Goal: Task Accomplishment & Management: Manage account settings

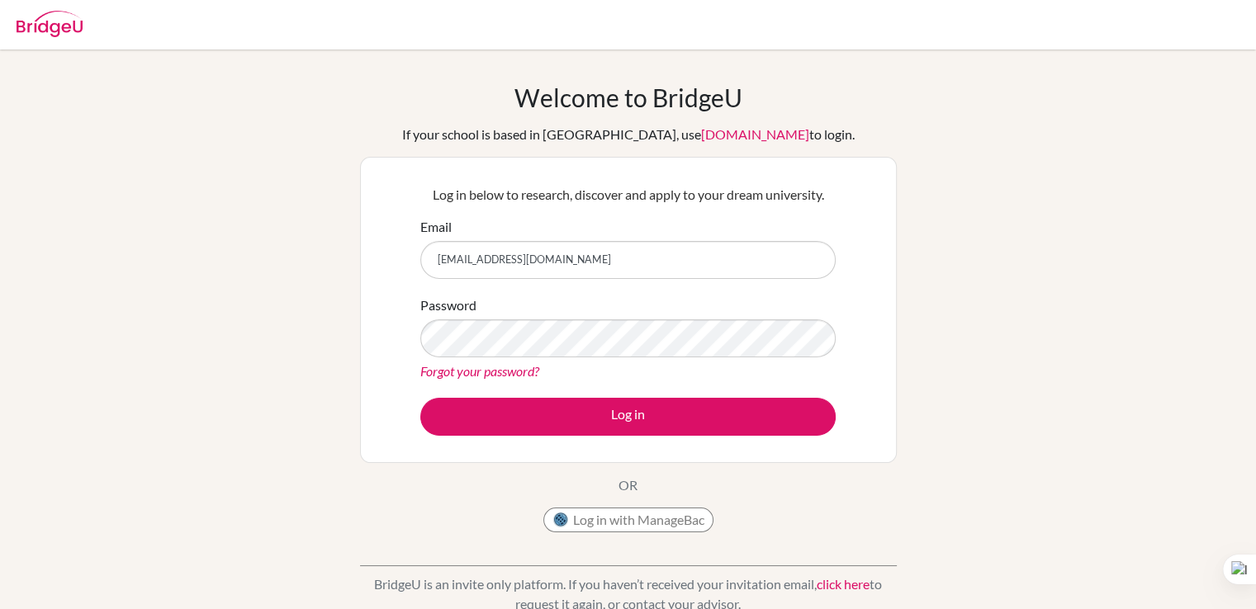
click at [792, 315] on div "Password Forgot your password?" at bounding box center [627, 339] width 415 height 86
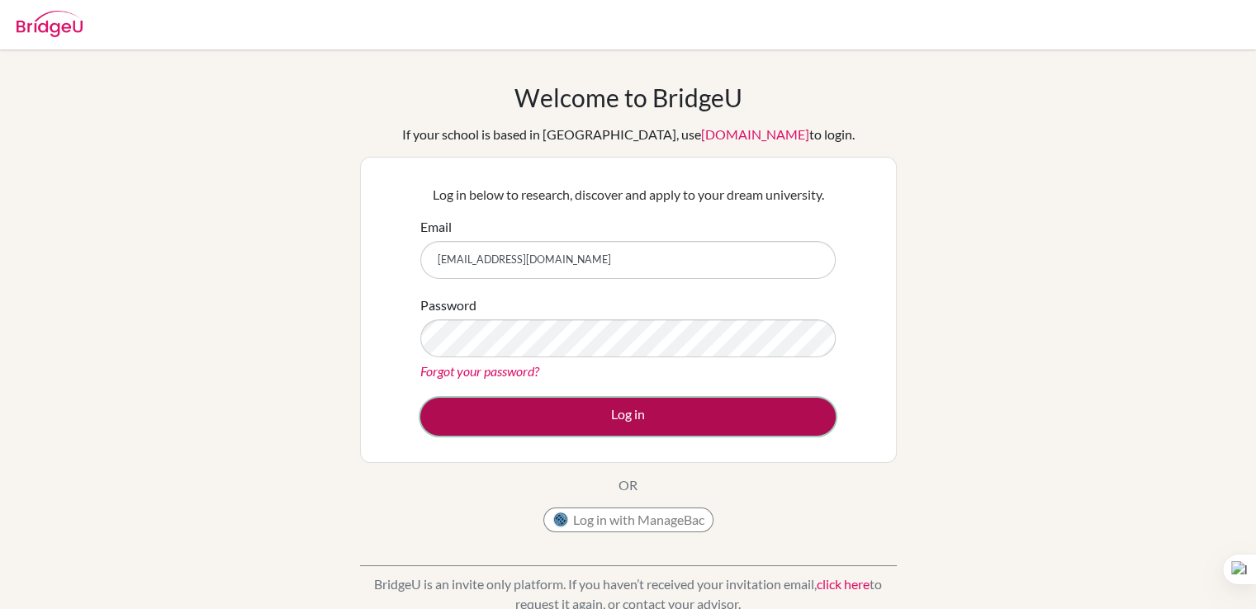
click at [667, 421] on button "Log in" at bounding box center [627, 417] width 415 height 38
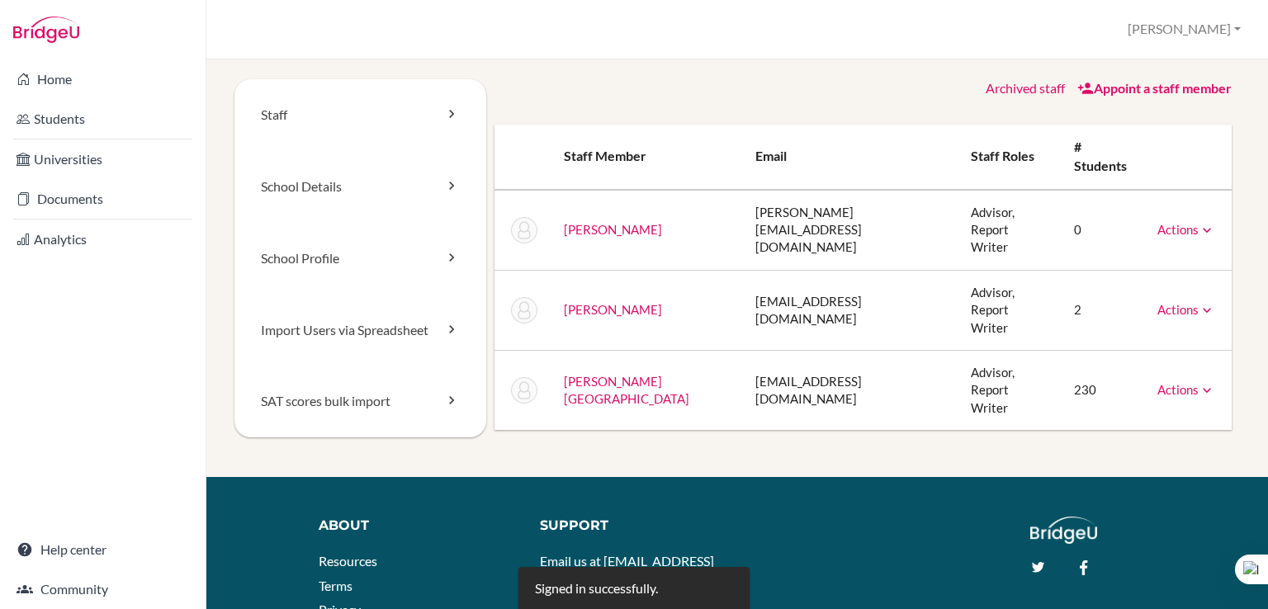
click at [1199, 302] on icon at bounding box center [1207, 310] width 17 height 17
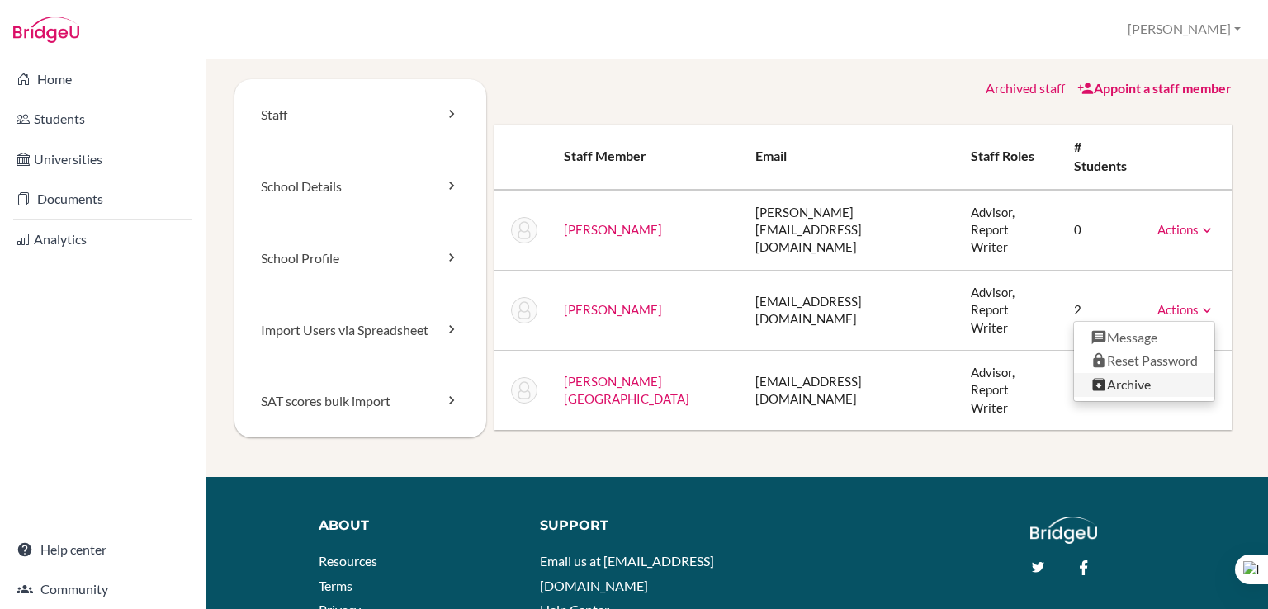
click at [1130, 373] on link "Archive" at bounding box center [1144, 385] width 140 height 24
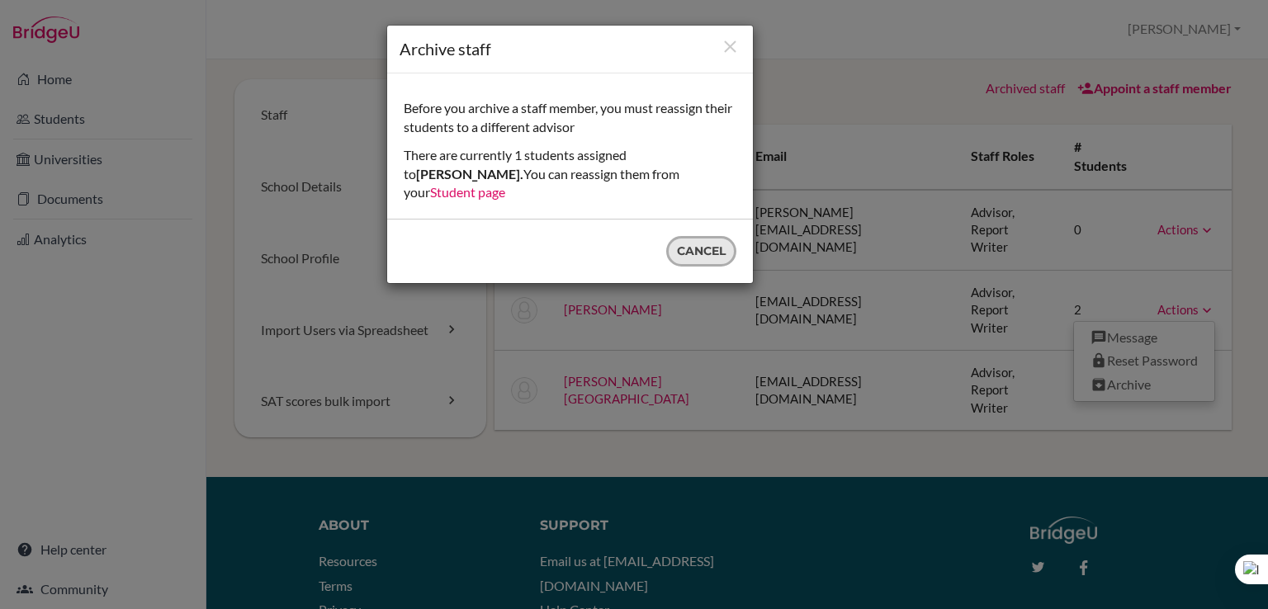
click at [699, 241] on button "Cancel" at bounding box center [701, 251] width 70 height 31
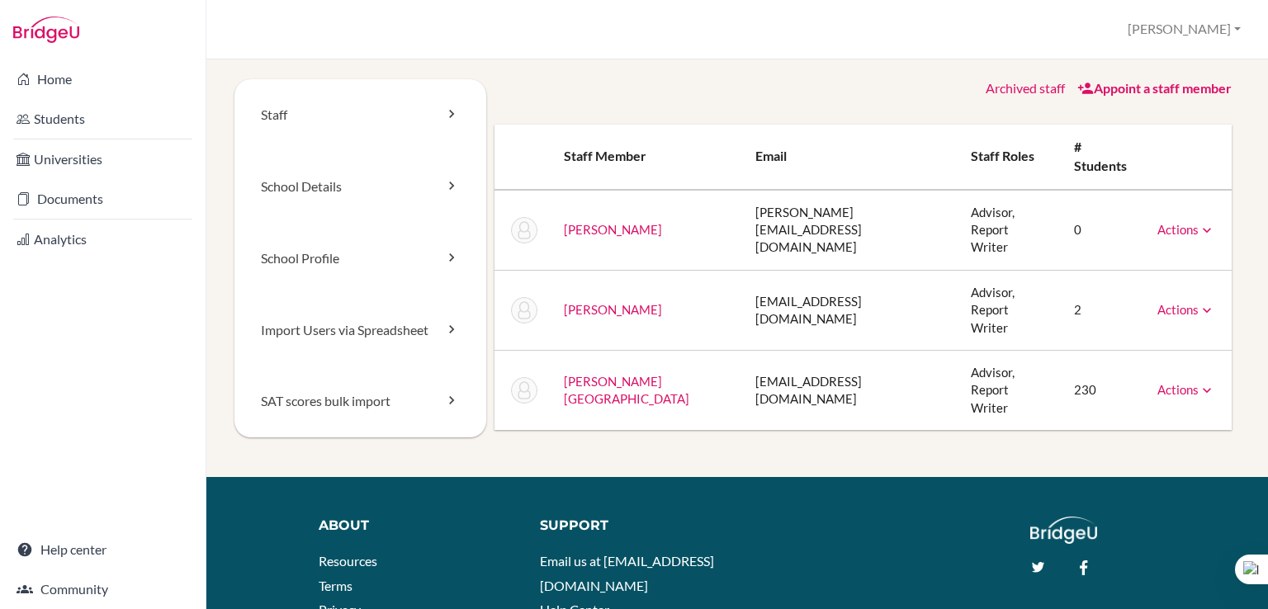
click at [1199, 302] on icon at bounding box center [1207, 310] width 17 height 17
click at [1061, 270] on td "2" at bounding box center [1102, 310] width 83 height 80
click at [1158, 302] on link "Actions" at bounding box center [1187, 309] width 58 height 15
click at [1119, 373] on link "Archive" at bounding box center [1144, 385] width 140 height 24
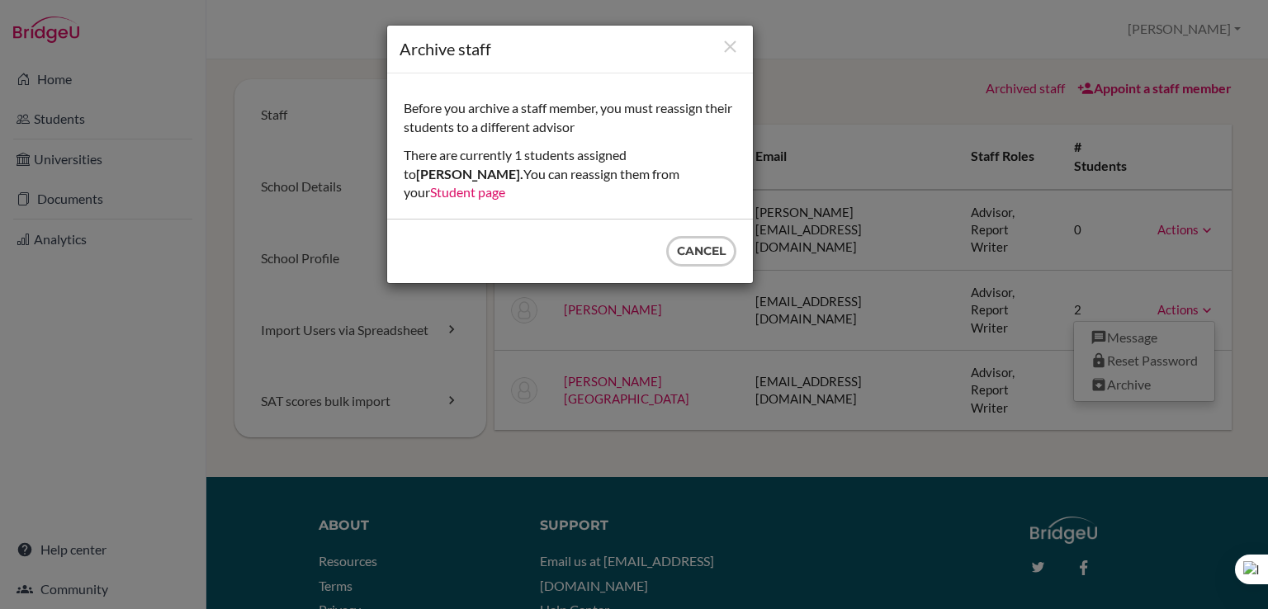
click at [505, 184] on link "Student page" at bounding box center [467, 192] width 75 height 16
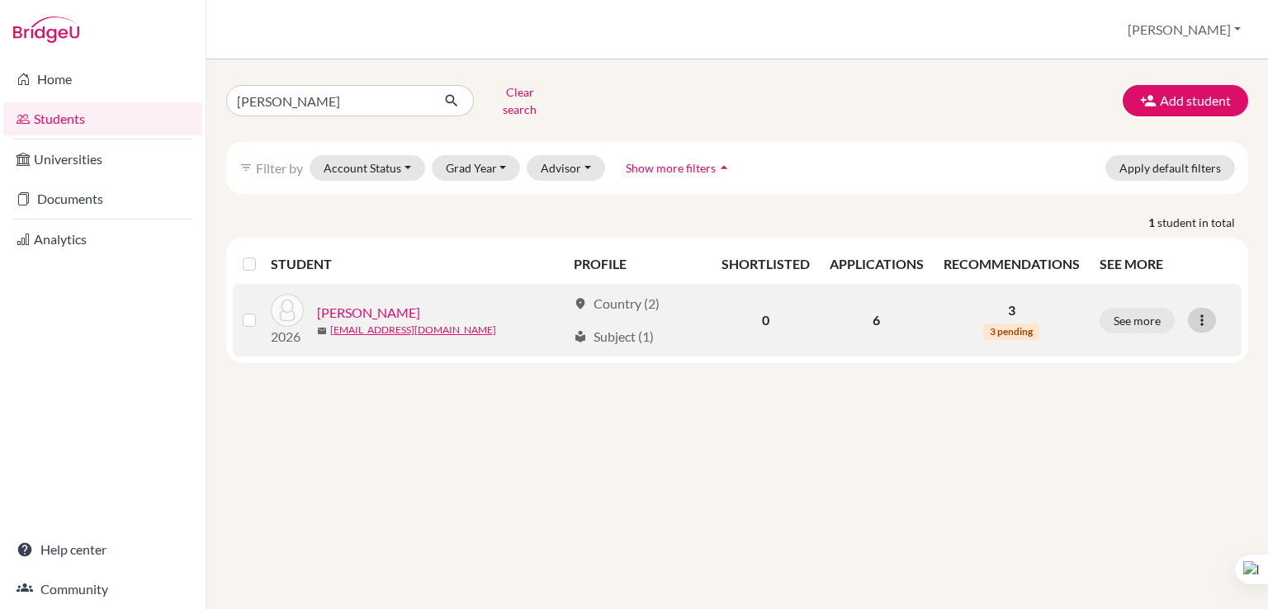
click at [1206, 312] on icon at bounding box center [1202, 320] width 17 height 17
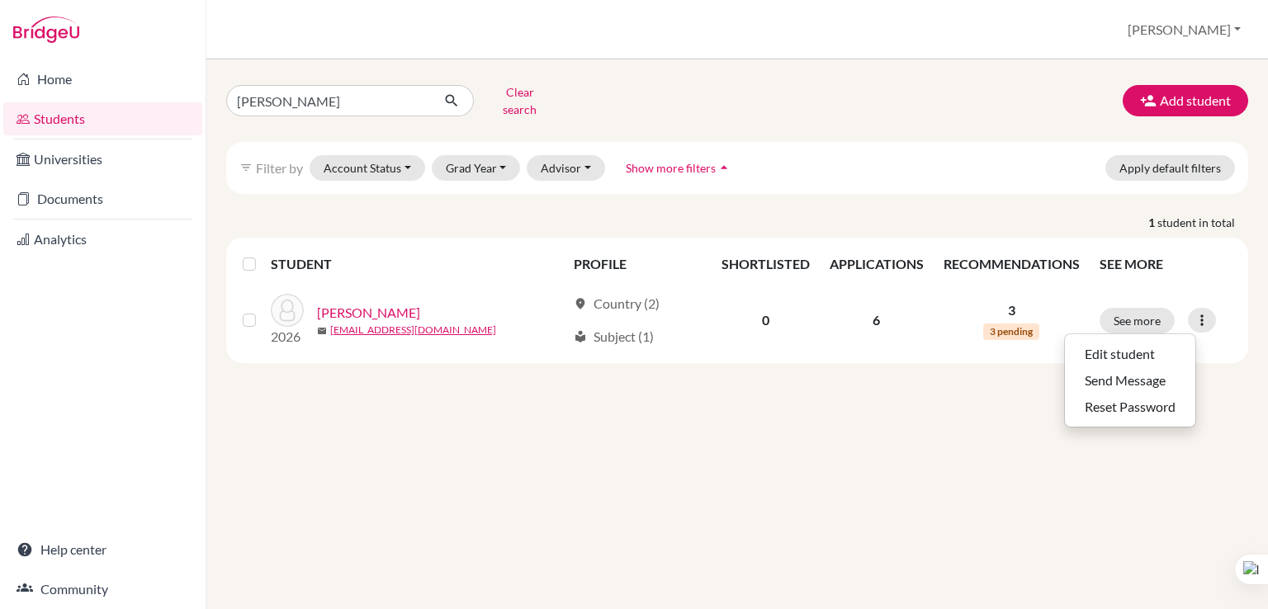
click at [1001, 369] on div "davit atoyan Clear search Add student filter_list Filter by Account Status Acti…" at bounding box center [737, 334] width 1062 height 550
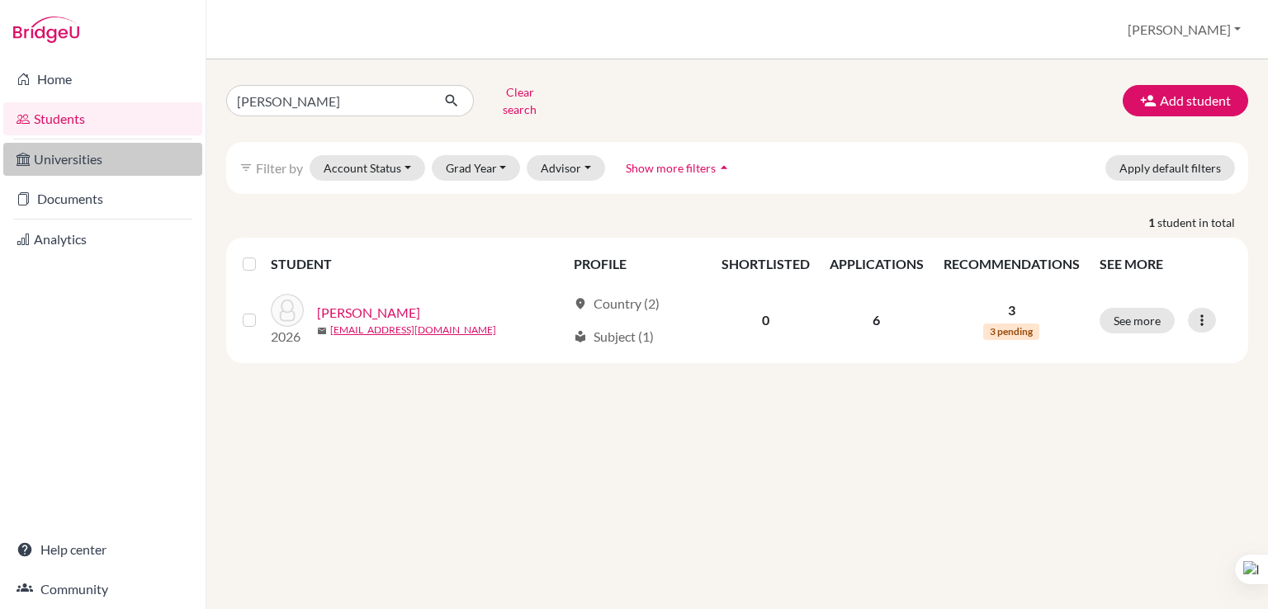
click at [73, 153] on link "Universities" at bounding box center [102, 159] width 199 height 33
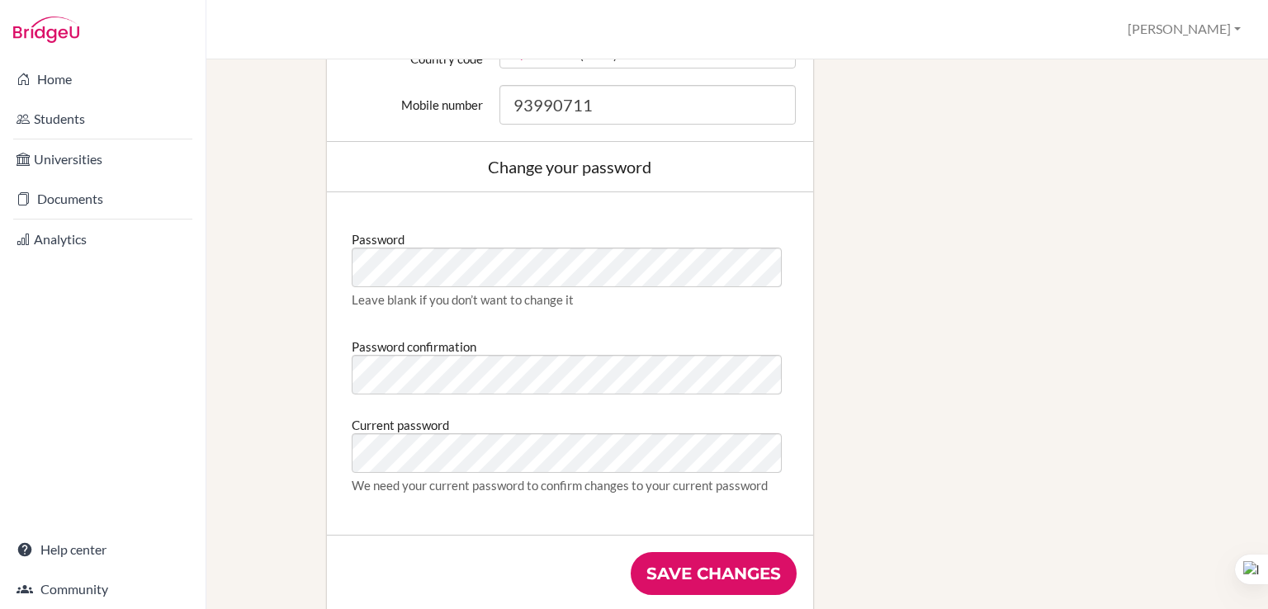
scroll to position [829, 0]
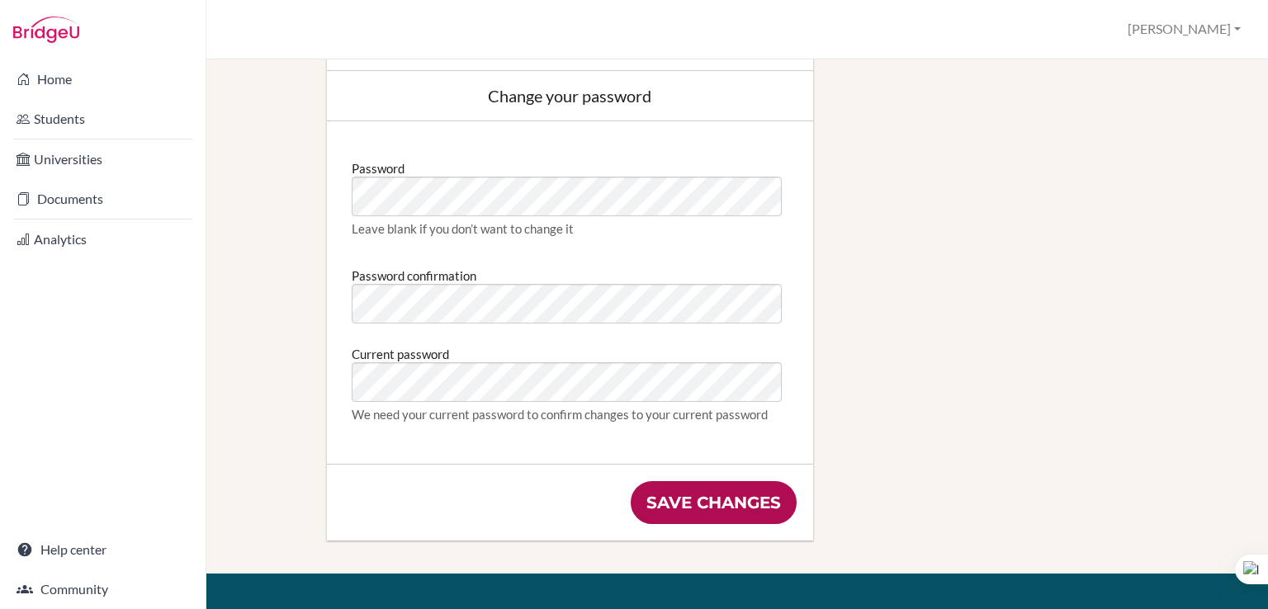
click at [677, 519] on input "Save changes" at bounding box center [714, 502] width 166 height 43
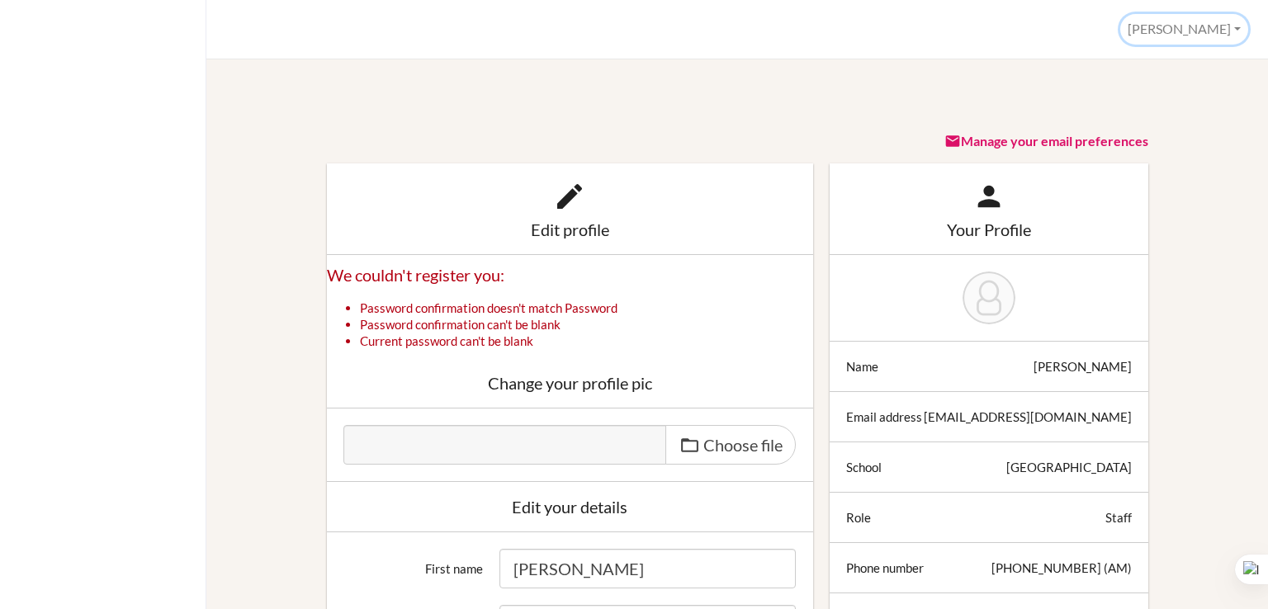
click at [1213, 25] on button "[PERSON_NAME]" at bounding box center [1185, 29] width 128 height 31
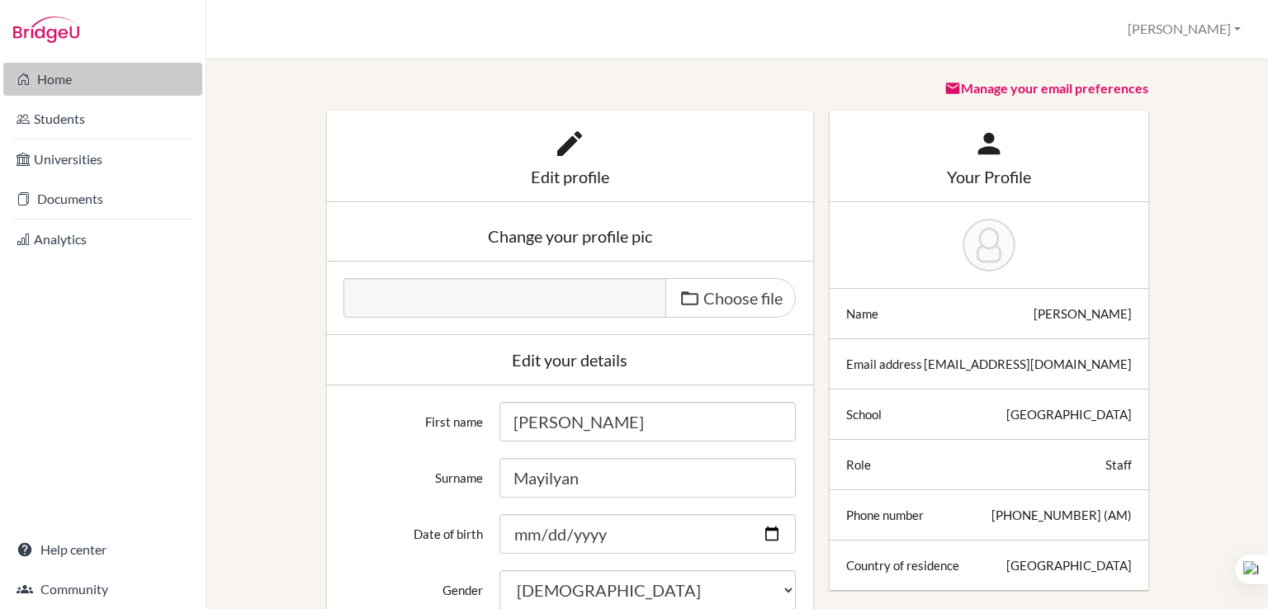
click at [56, 76] on link "Home" at bounding box center [102, 79] width 199 height 33
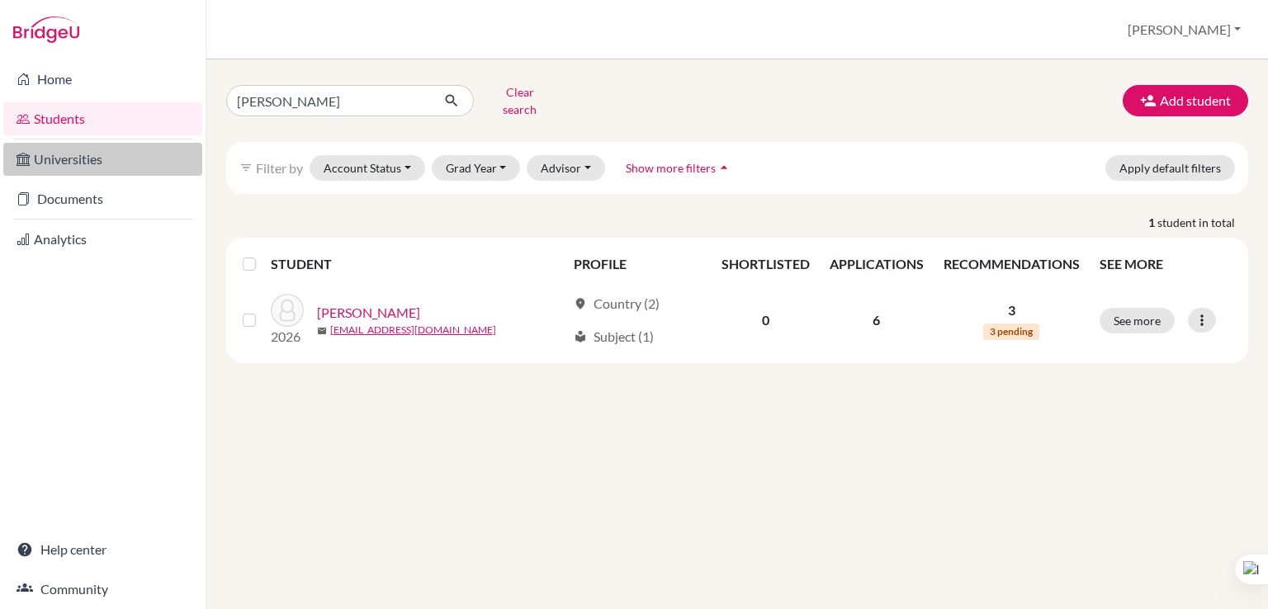
click at [79, 166] on link "Universities" at bounding box center [102, 159] width 199 height 33
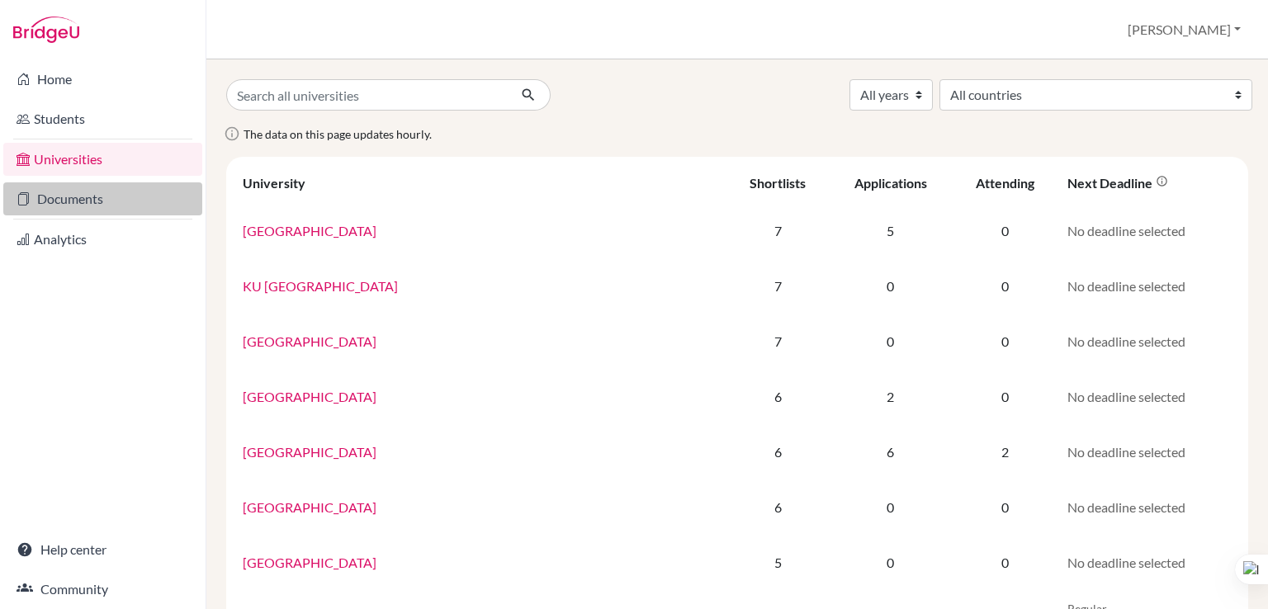
click at [73, 210] on link "Documents" at bounding box center [102, 198] width 199 height 33
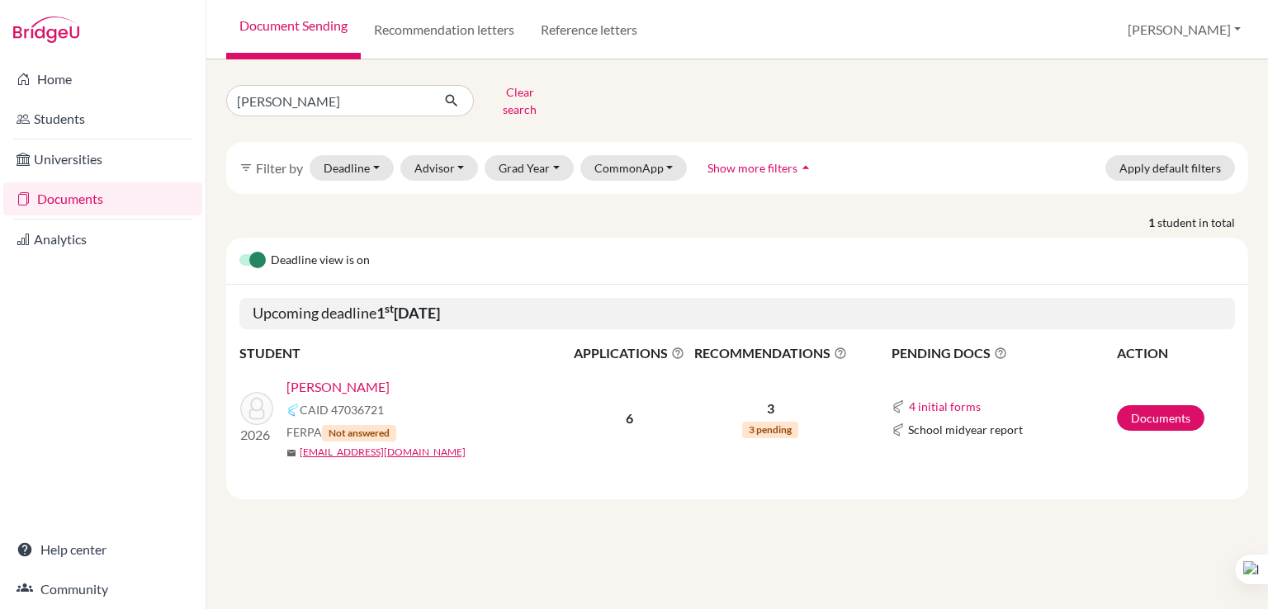
click at [78, 203] on link "Documents" at bounding box center [102, 198] width 199 height 33
click at [502, 97] on button "Clear search" at bounding box center [520, 100] width 92 height 43
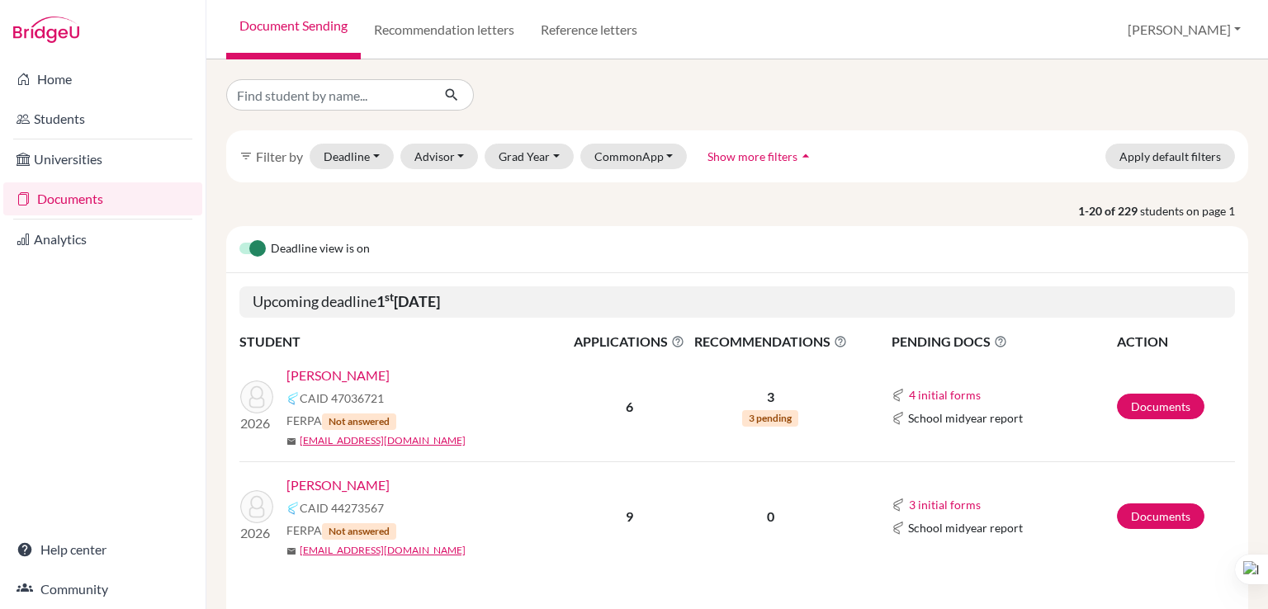
click at [330, 376] on link "[PERSON_NAME]" at bounding box center [338, 376] width 103 height 20
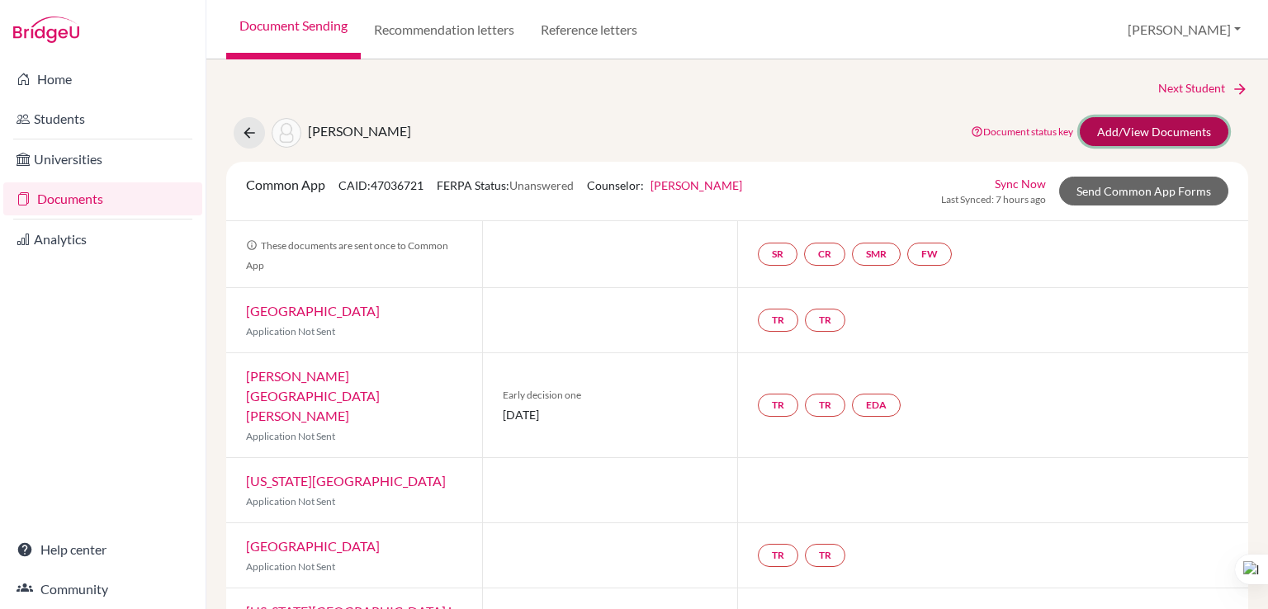
click at [1126, 130] on link "Add/View Documents" at bounding box center [1154, 131] width 149 height 29
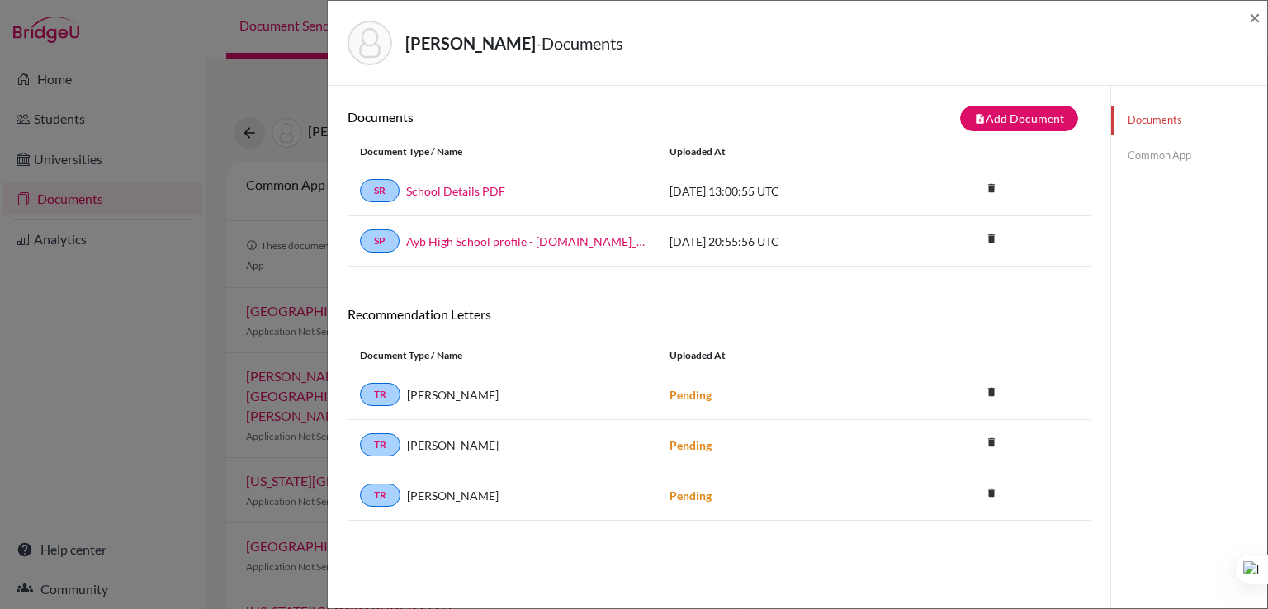
scroll to position [86, 0]
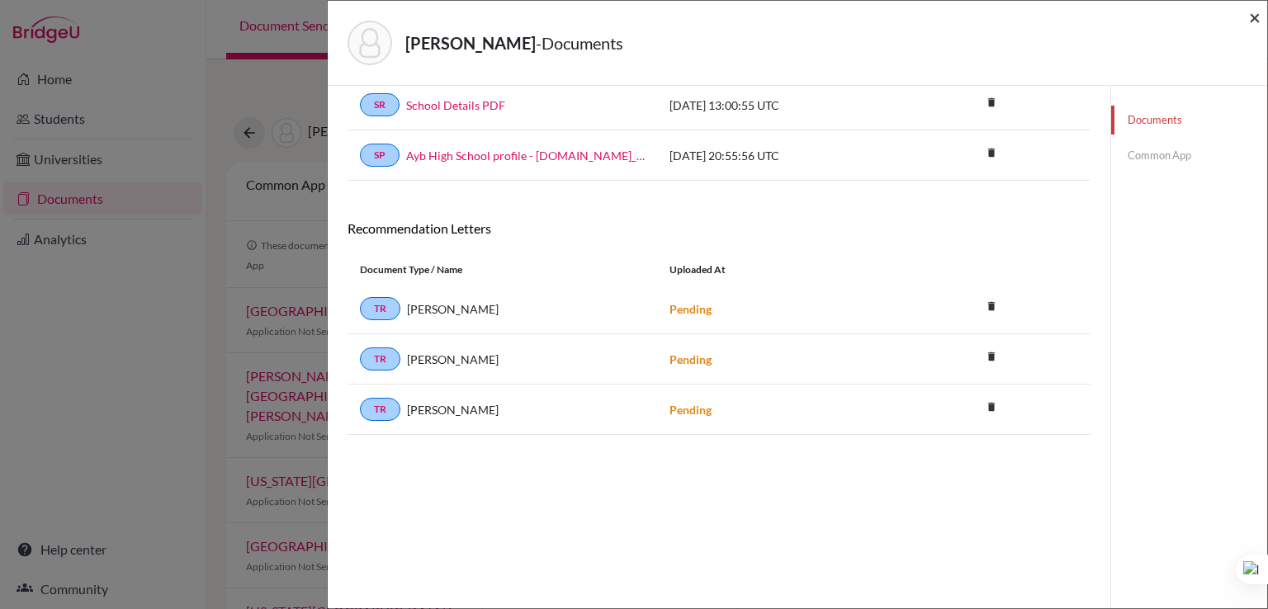
click at [1256, 26] on span "×" at bounding box center [1255, 17] width 12 height 24
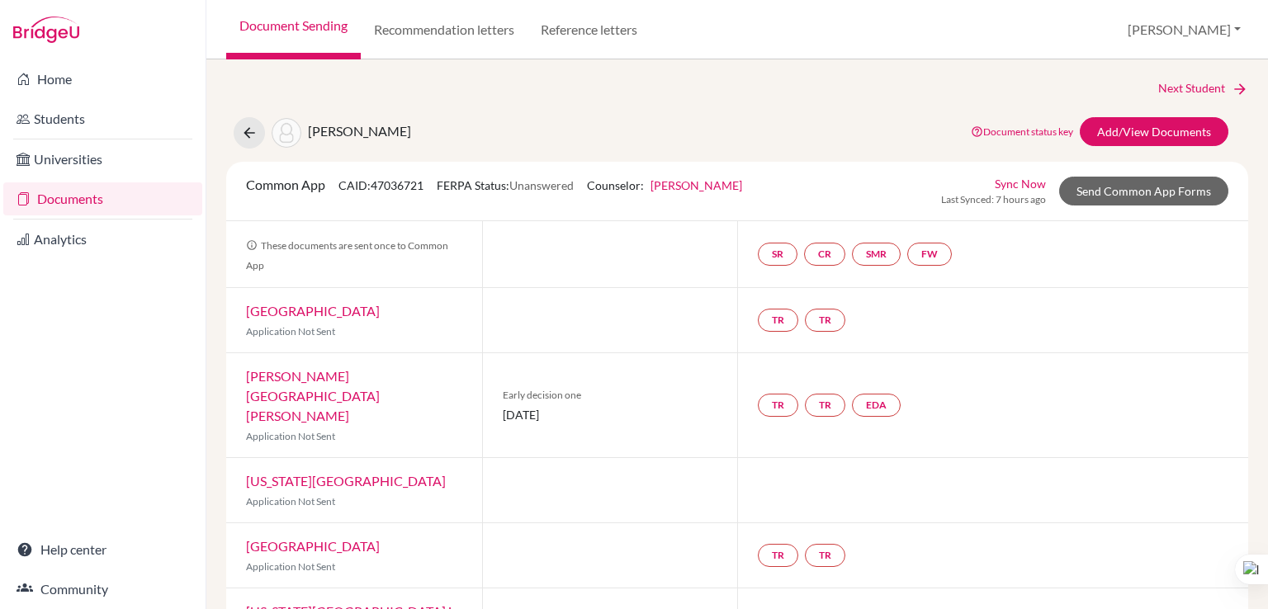
click at [1007, 133] on link "Document status key" at bounding box center [1022, 132] width 102 height 12
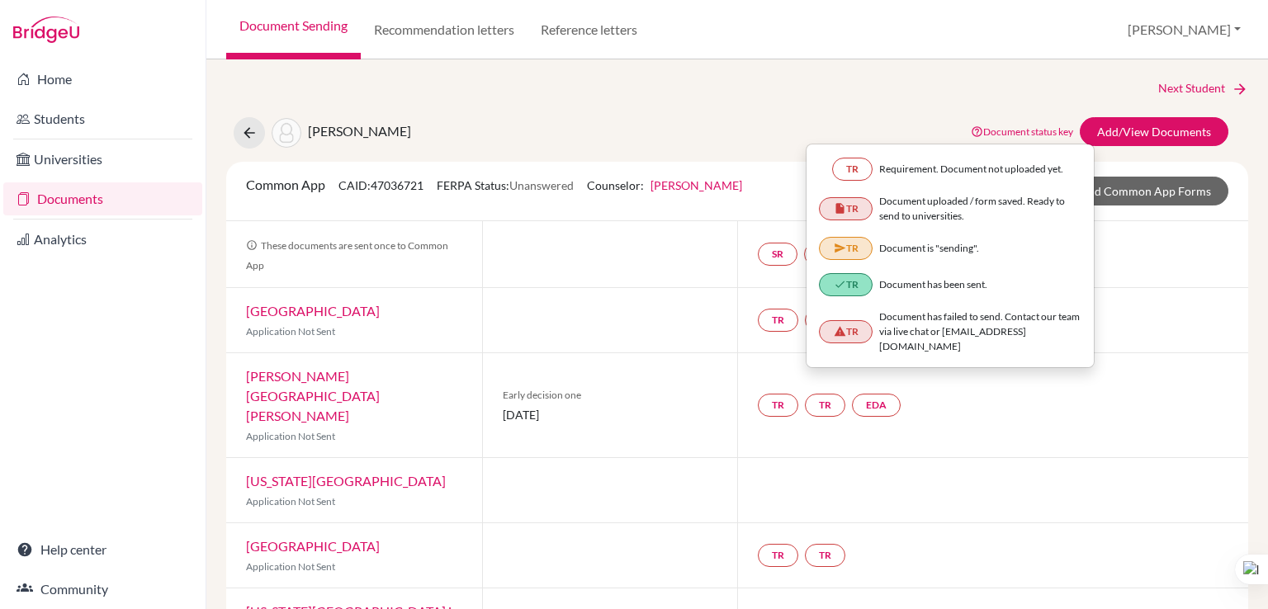
click at [922, 166] on div "Requirement. Document not uploaded yet." at bounding box center [971, 169] width 184 height 15
click at [750, 127] on div "Atoyan, Davit Document status key TR Requirement. Document not uploaded yet. TR…" at bounding box center [737, 132] width 1047 height 31
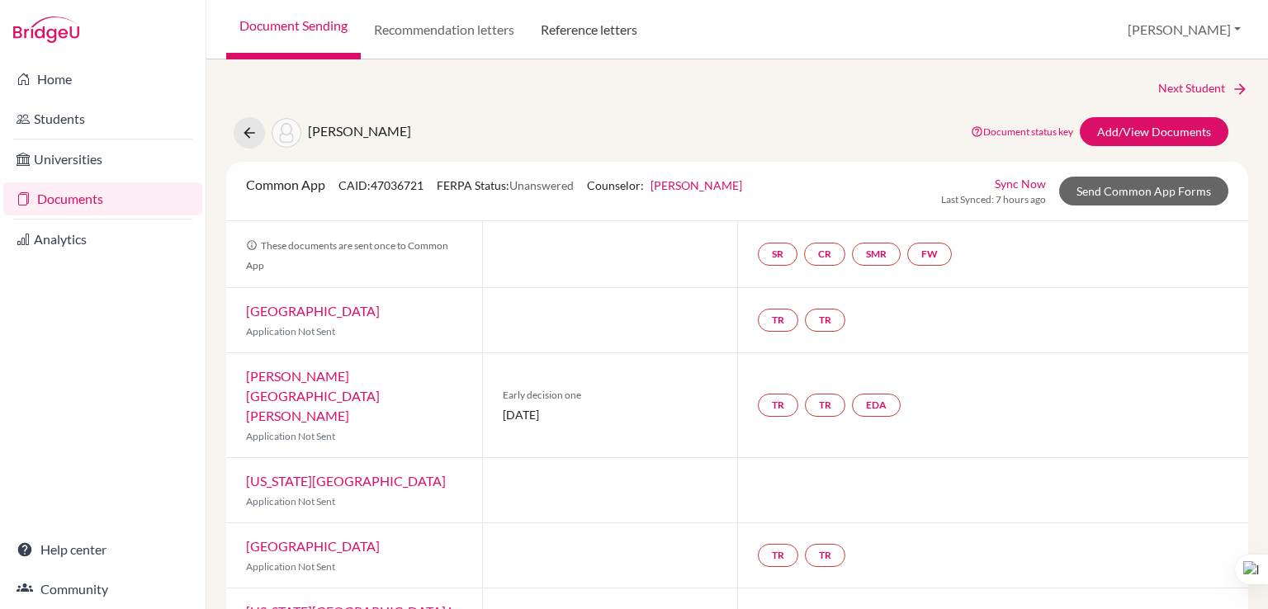
click at [580, 31] on link "Reference letters" at bounding box center [589, 29] width 123 height 59
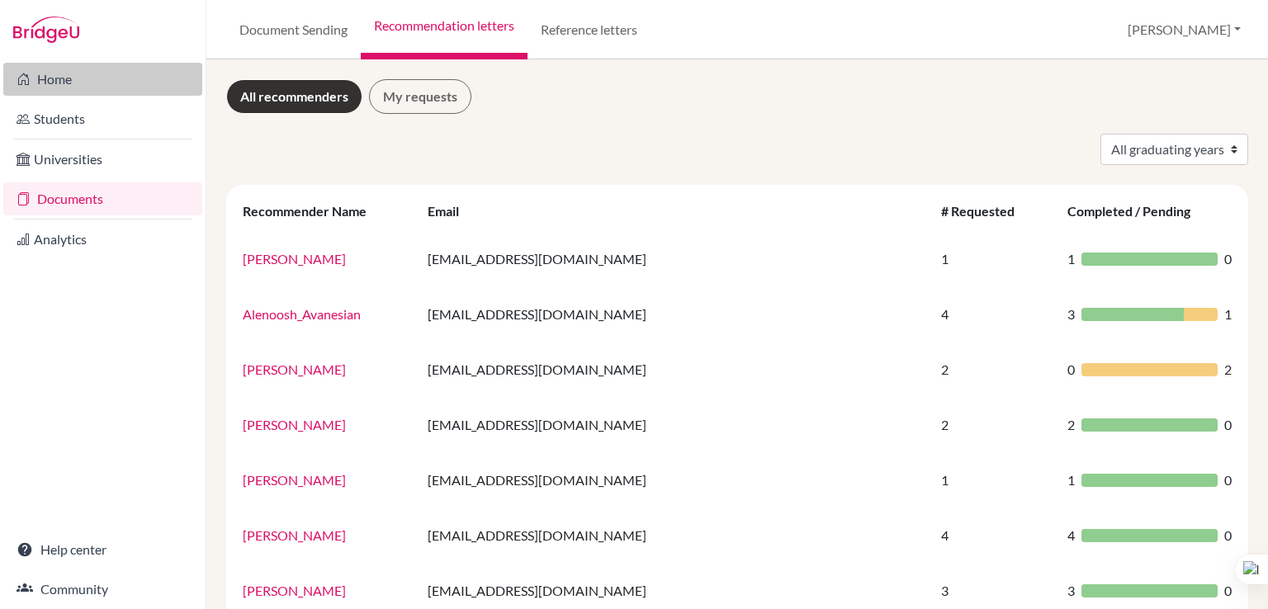
click at [136, 73] on link "Home" at bounding box center [102, 79] width 199 height 33
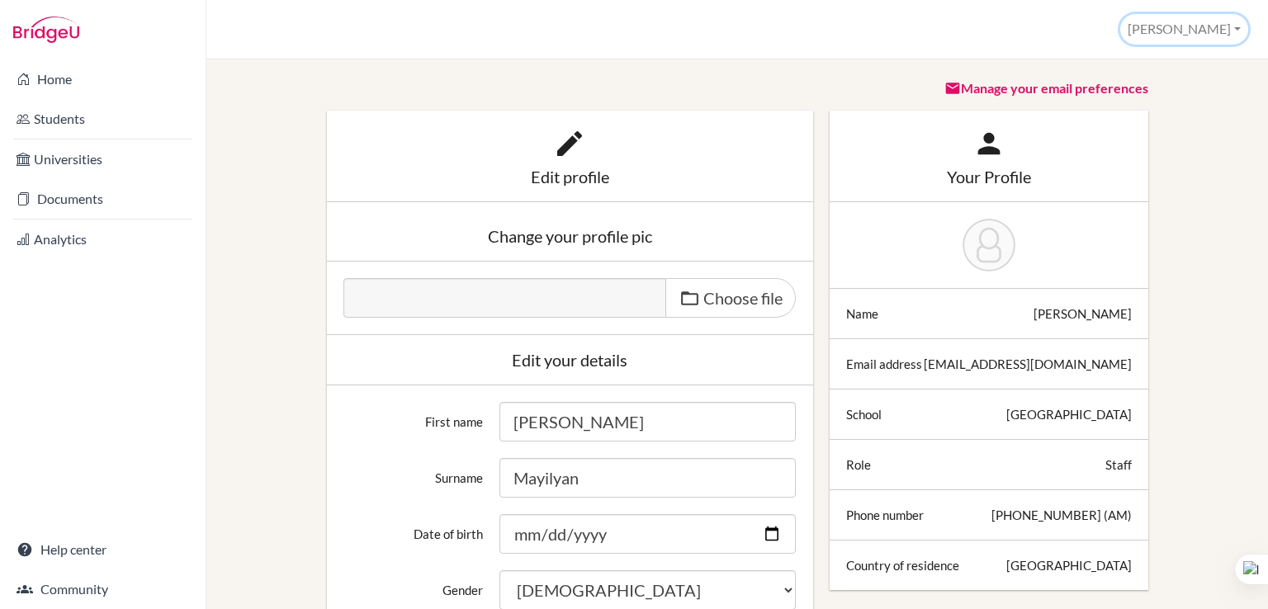
click at [1207, 21] on button "[PERSON_NAME]" at bounding box center [1185, 29] width 128 height 31
click at [1202, 90] on link "School Settings" at bounding box center [1182, 93] width 130 height 26
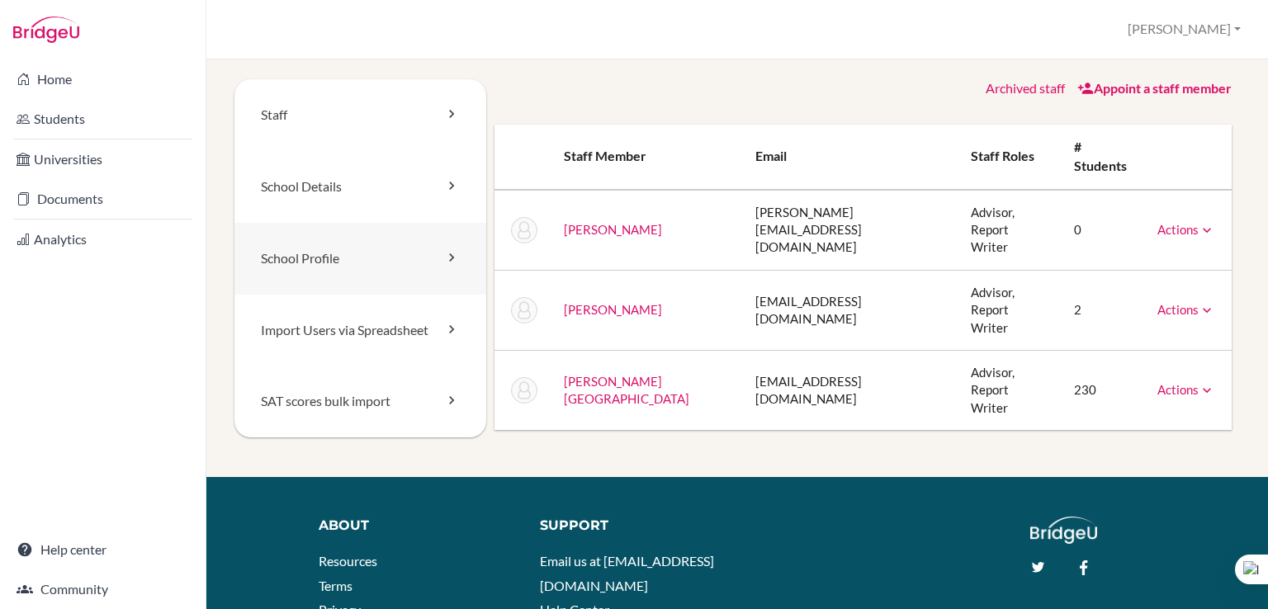
click at [384, 239] on link "School Profile" at bounding box center [361, 259] width 252 height 72
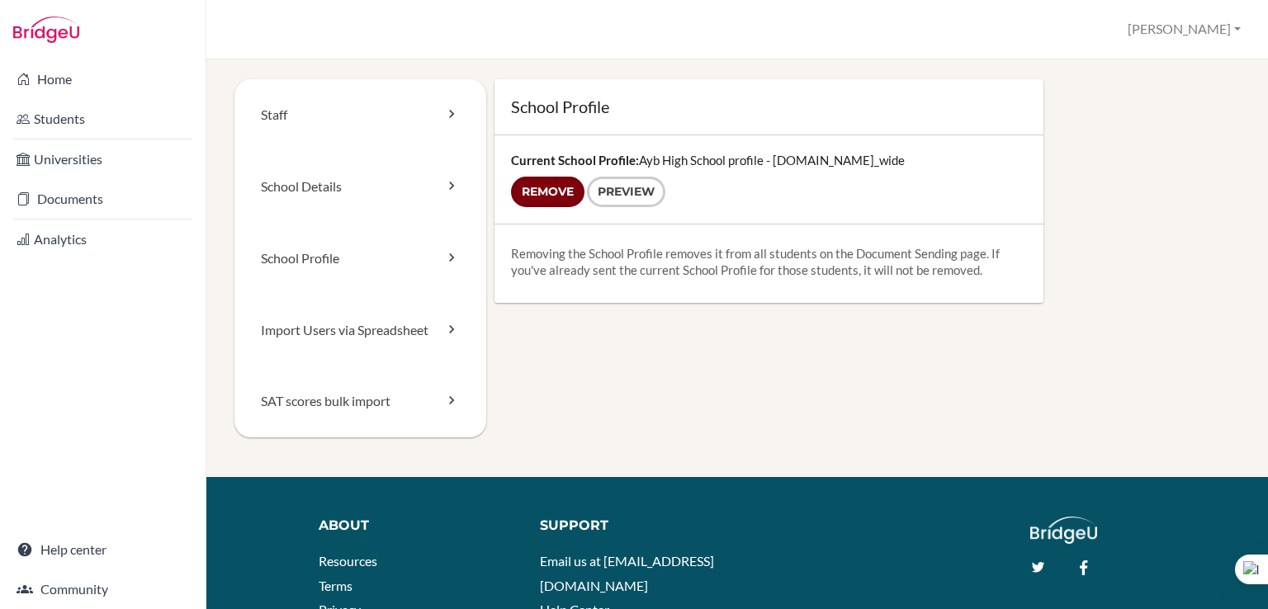
click at [561, 192] on input "Remove" at bounding box center [547, 192] width 73 height 31
click at [529, 191] on form "Remove Preview" at bounding box center [769, 192] width 516 height 31
click at [334, 260] on link "School Profile" at bounding box center [361, 259] width 252 height 72
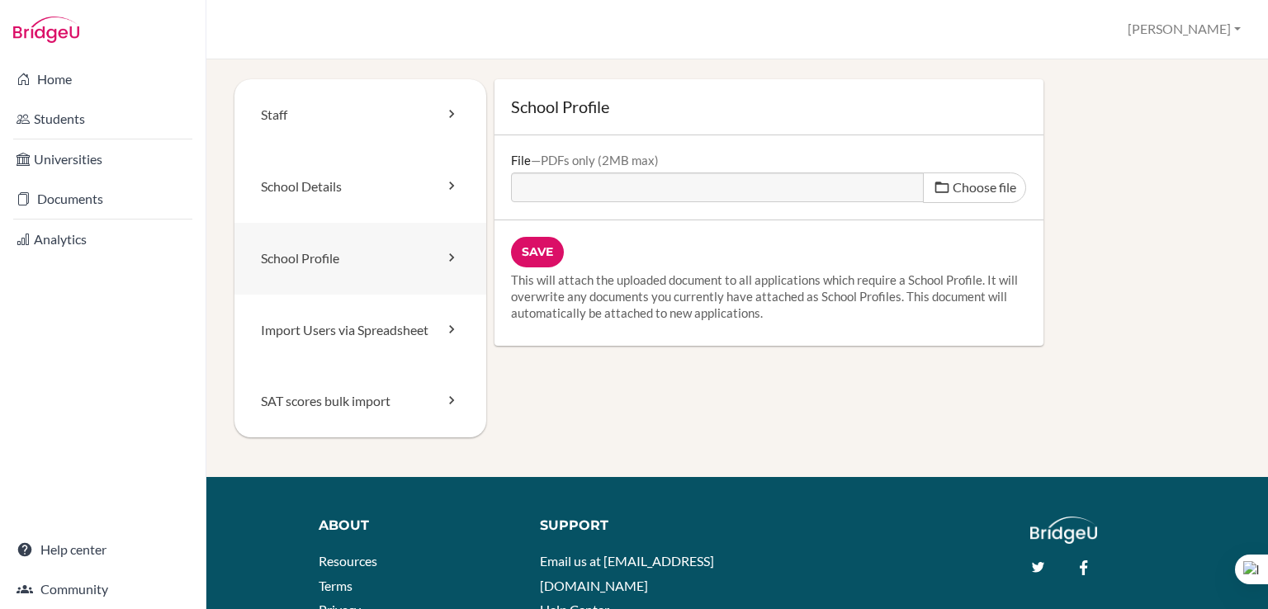
click at [334, 265] on link "School Profile" at bounding box center [361, 259] width 252 height 72
click at [342, 331] on link "Import Users via Spreadsheet" at bounding box center [361, 331] width 252 height 72
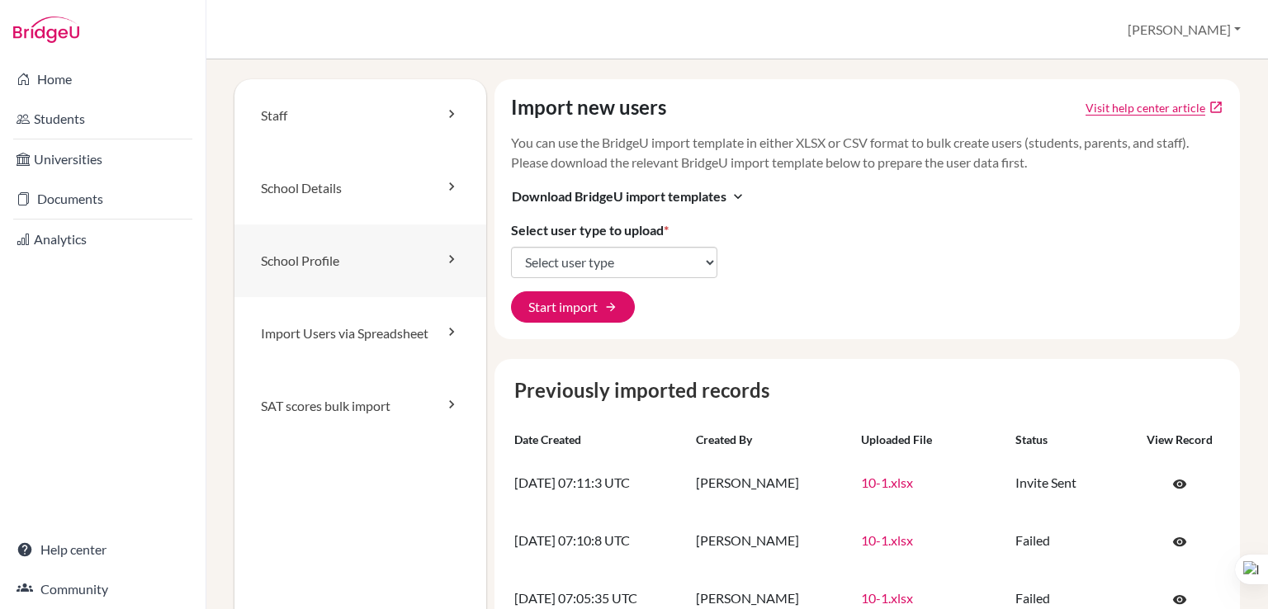
click at [323, 268] on link "School Profile" at bounding box center [361, 261] width 252 height 73
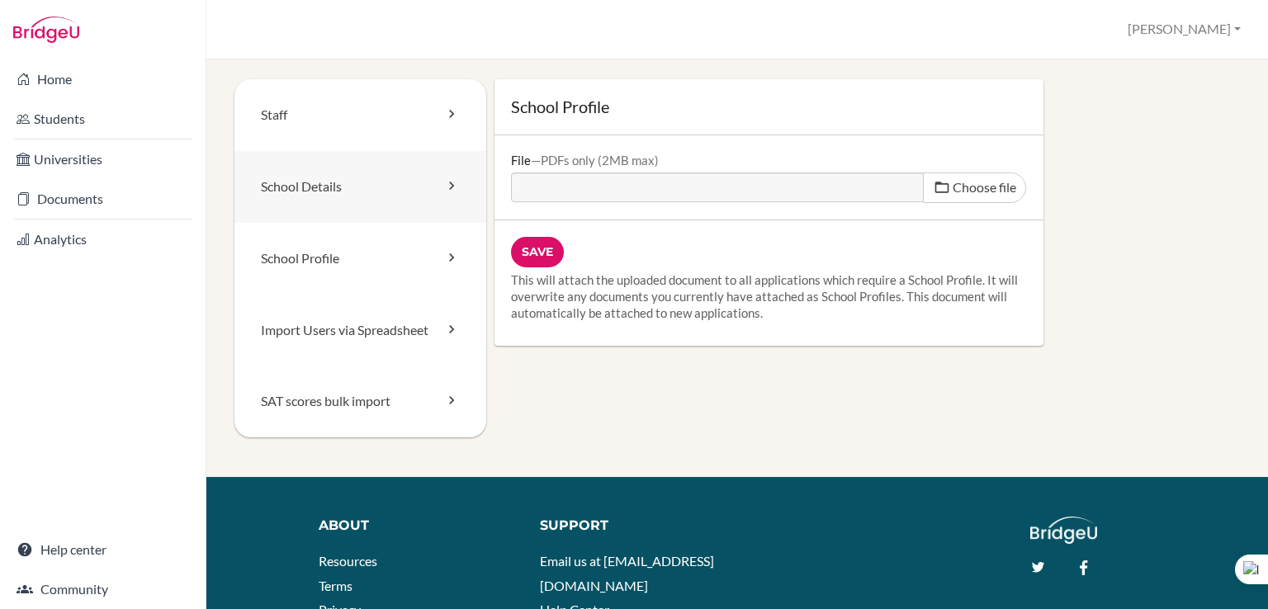
click at [333, 183] on link "School Details" at bounding box center [361, 187] width 252 height 72
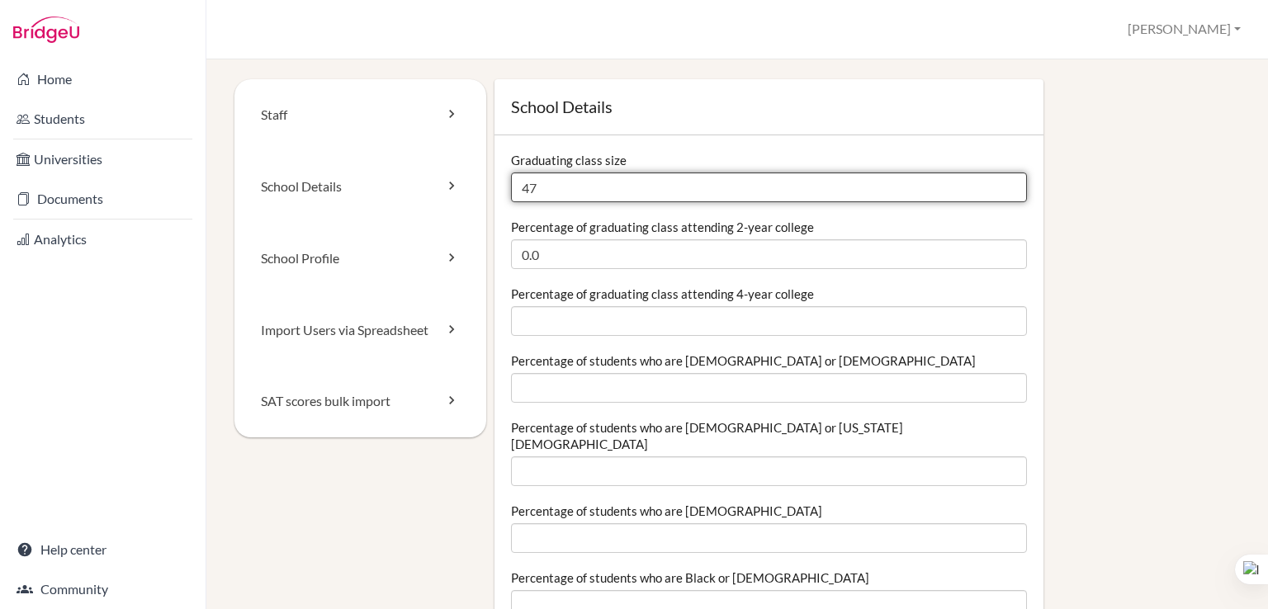
drag, startPoint x: 542, startPoint y: 188, endPoint x: 510, endPoint y: 186, distance: 31.5
click at [511, 186] on input "47" at bounding box center [769, 188] width 516 height 30
type input "51"
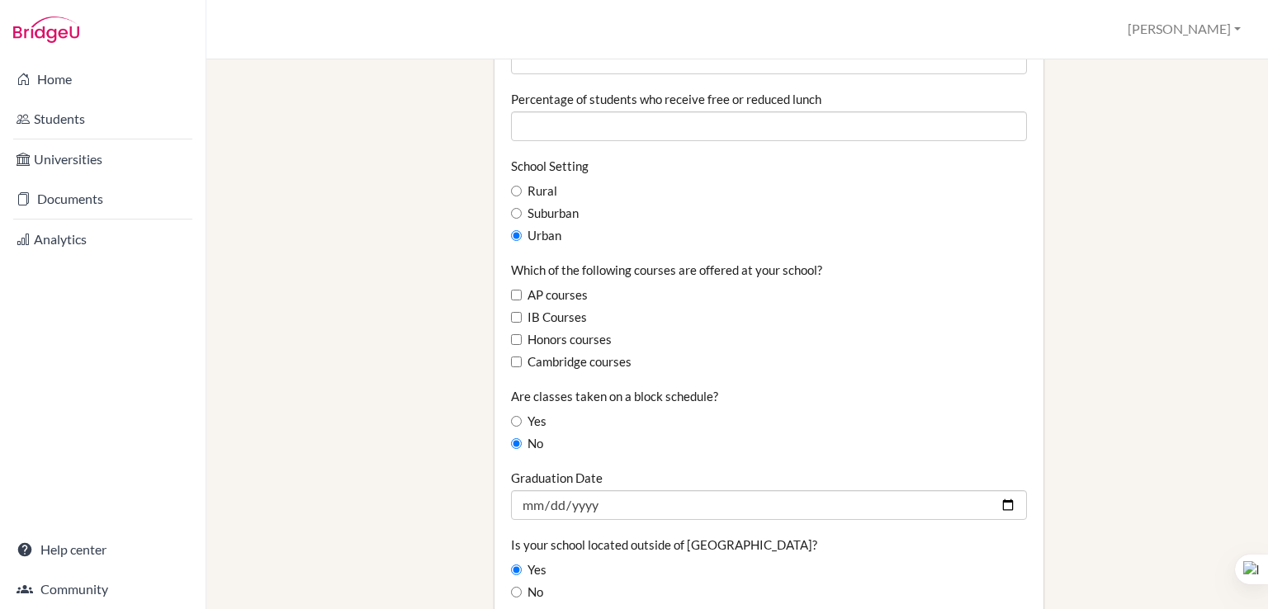
scroll to position [898, 0]
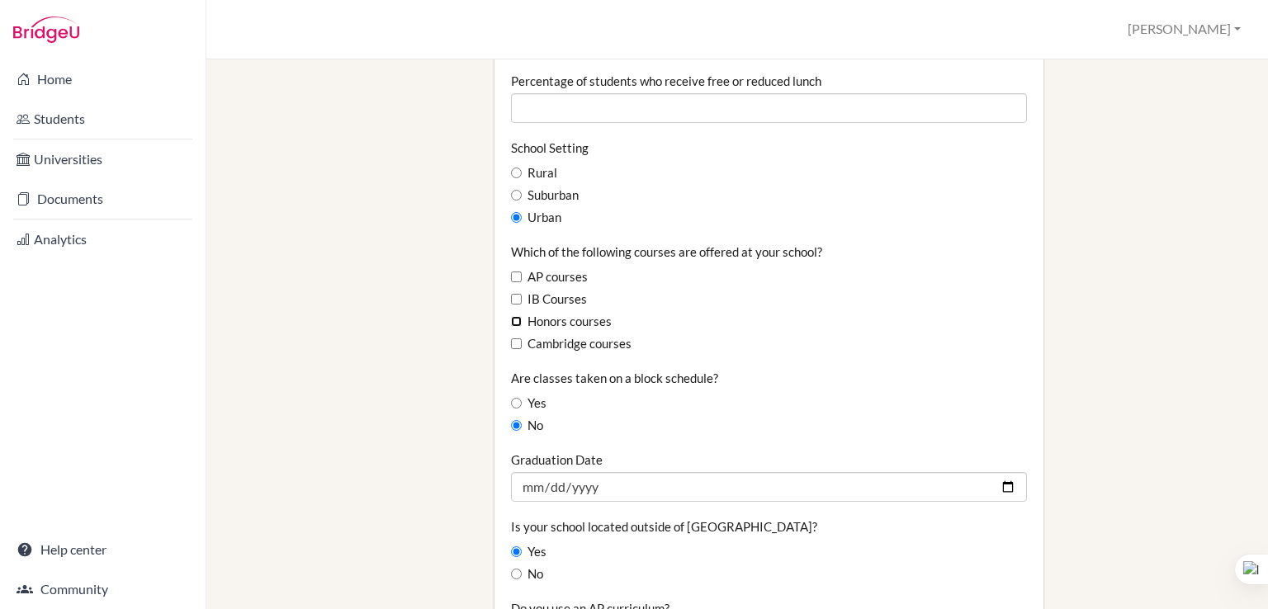
click at [515, 316] on input "Honors courses" at bounding box center [516, 321] width 11 height 11
checkbox input "true"
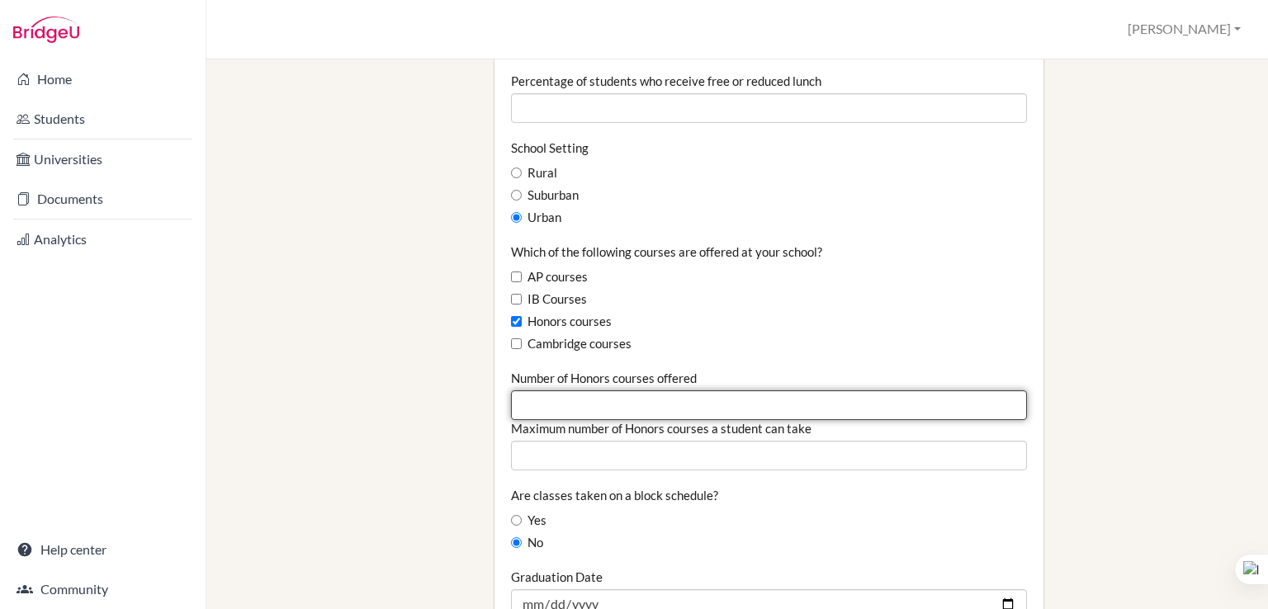
click at [595, 391] on input "Number of Honors courses offered" at bounding box center [769, 406] width 516 height 30
type input "3"
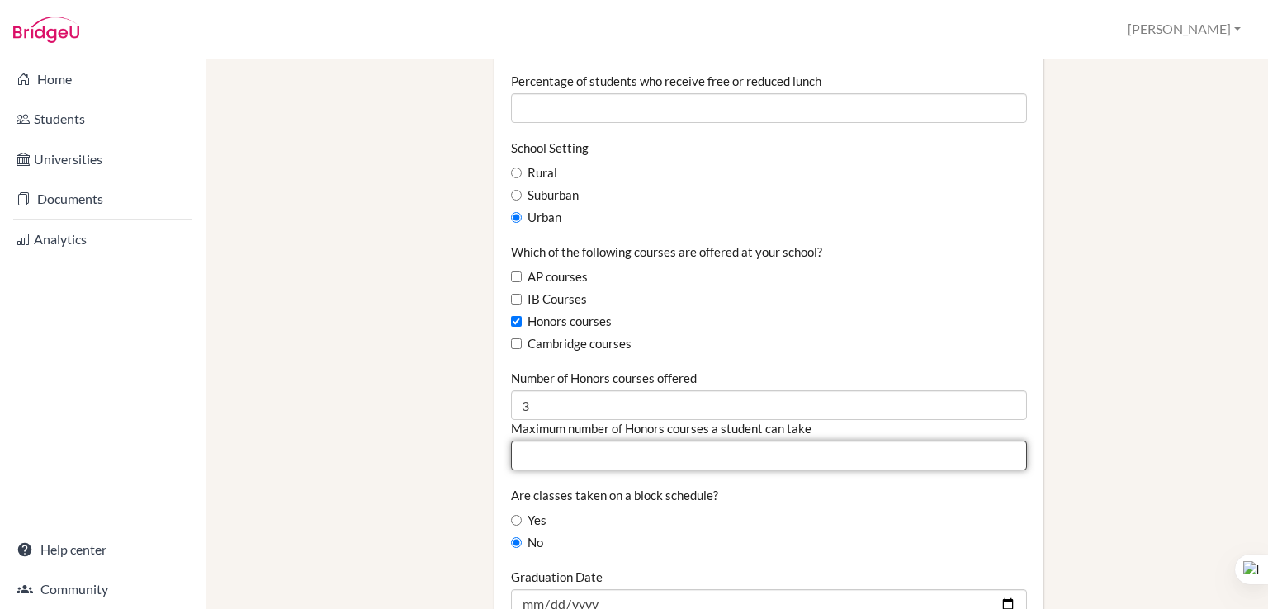
click at [595, 441] on input "Maximum number of Honors courses a student can take" at bounding box center [769, 456] width 516 height 30
type input "3"
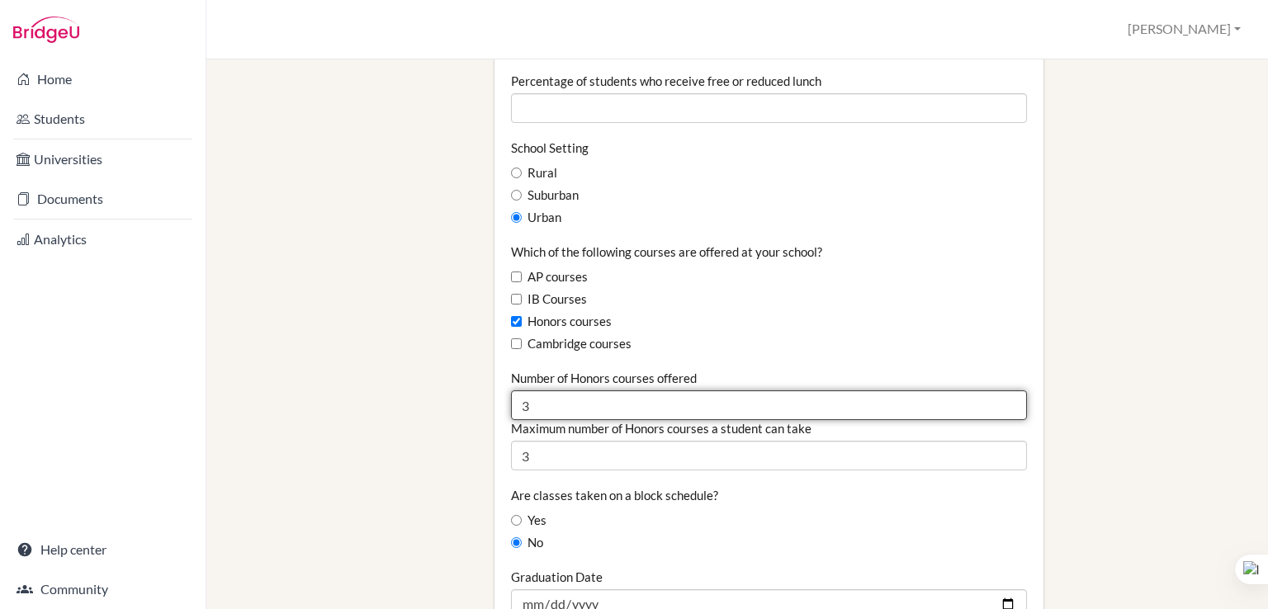
drag, startPoint x: 549, startPoint y: 387, endPoint x: 510, endPoint y: 382, distance: 39.2
click at [511, 391] on input "3" at bounding box center [769, 406] width 516 height 30
type input "6"
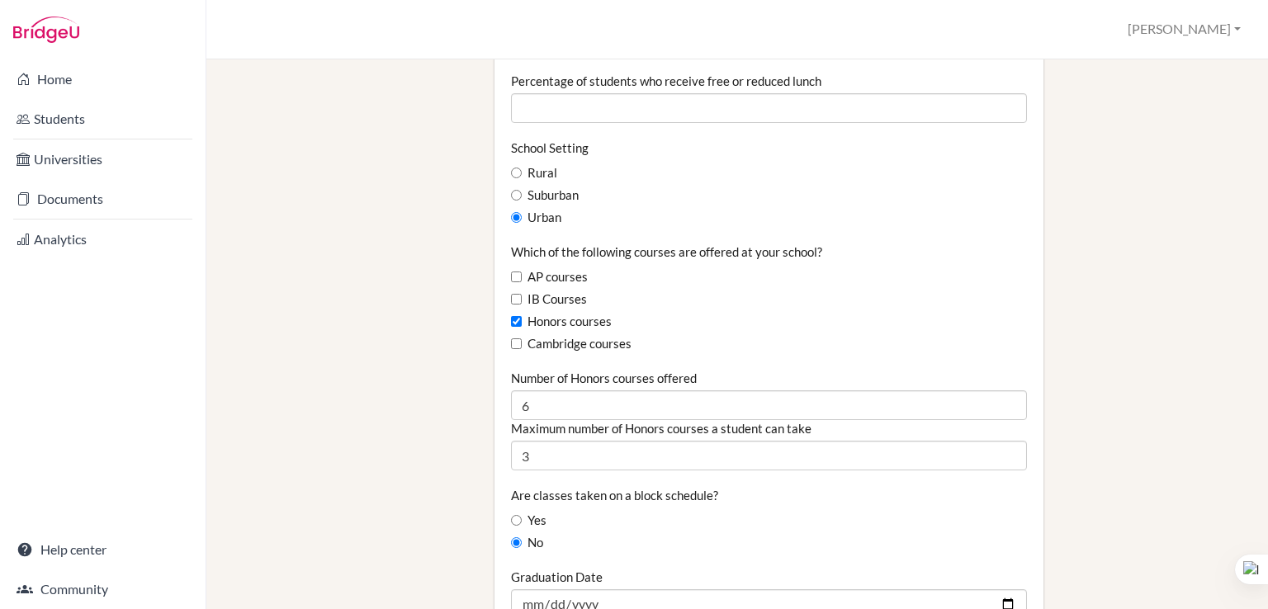
click at [674, 512] on div "Yes" at bounding box center [769, 521] width 516 height 18
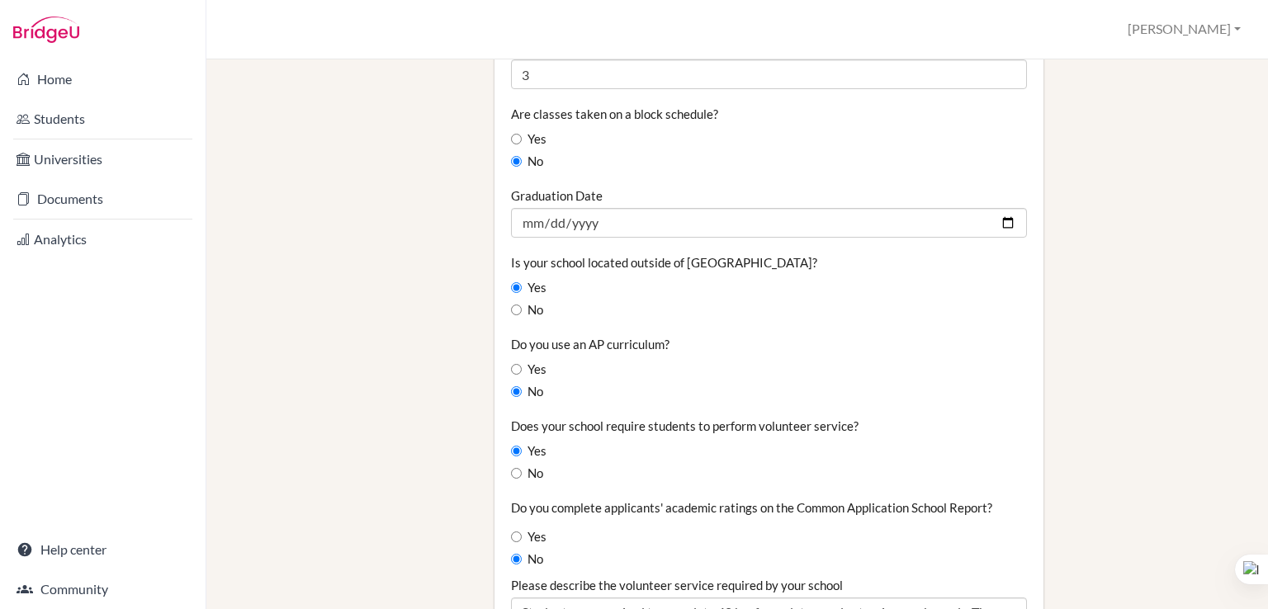
scroll to position [1283, 0]
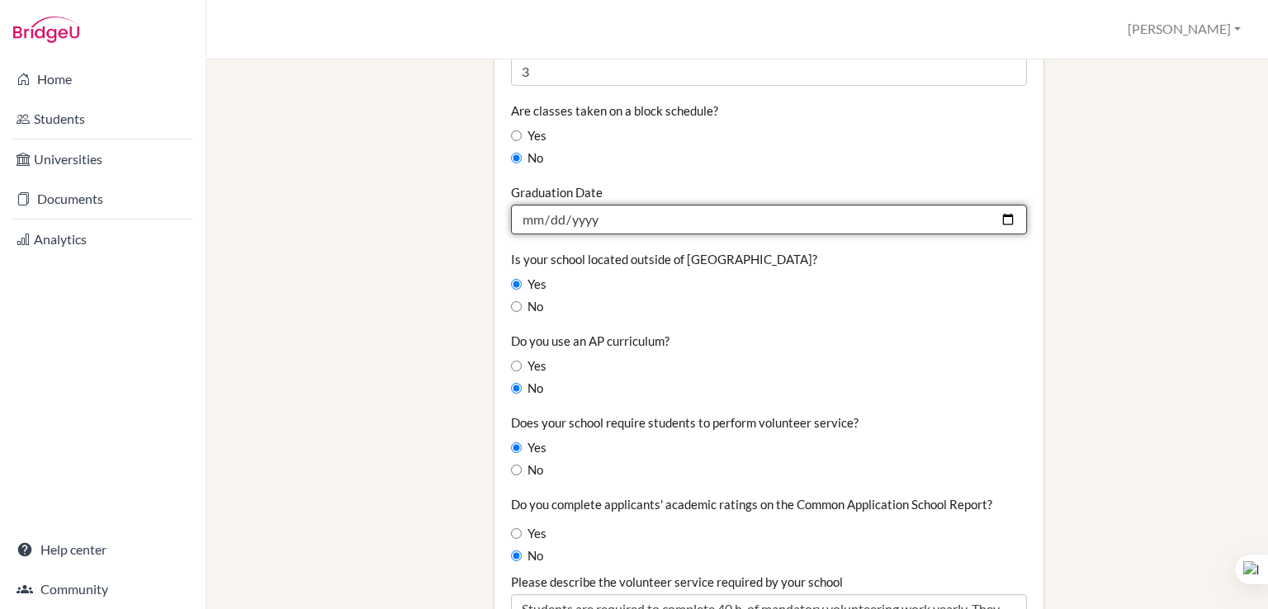
click at [998, 205] on input "2025-07-15" at bounding box center [769, 220] width 516 height 30
type input "2026-07-15"
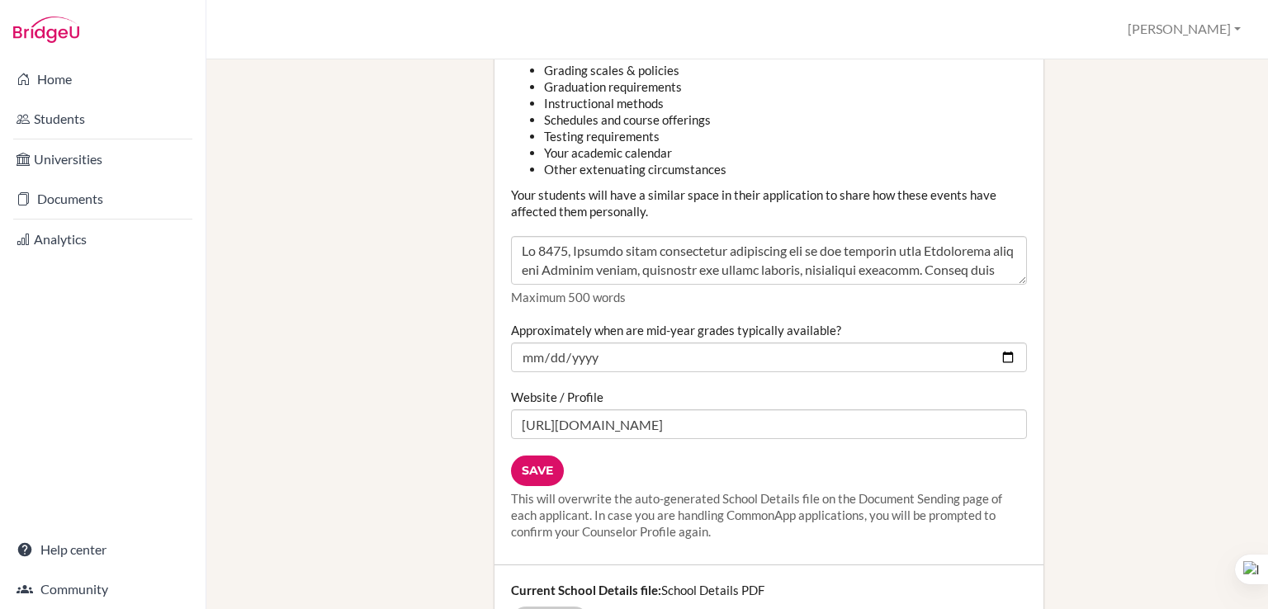
scroll to position [2002, 0]
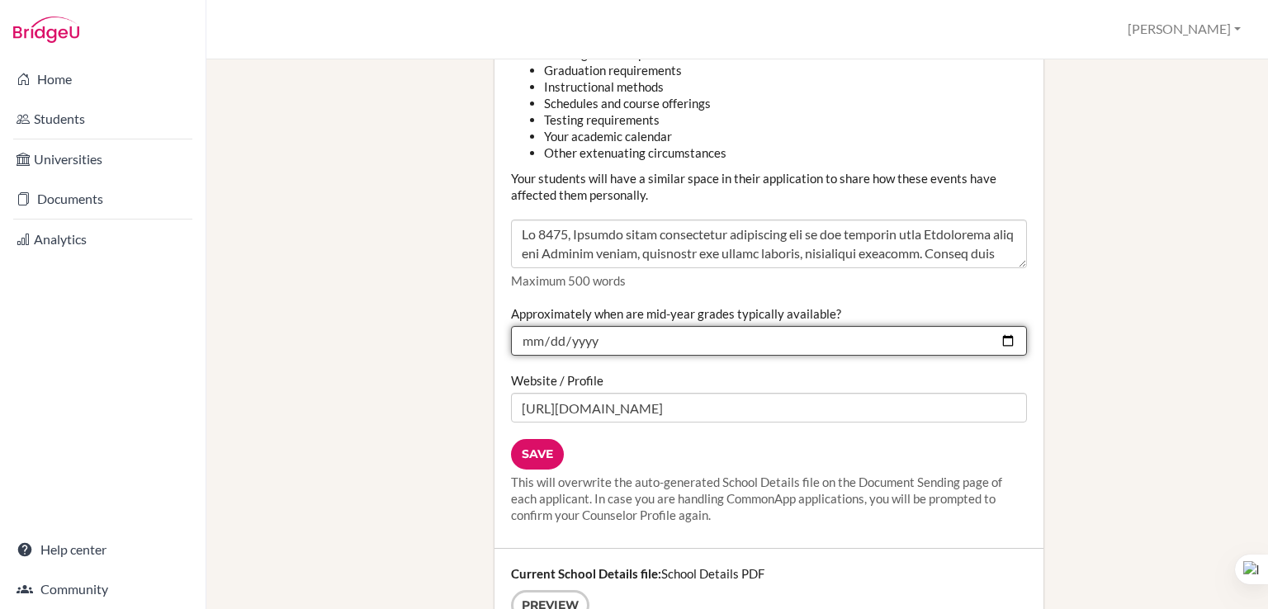
click at [996, 326] on input "2025-02-09" at bounding box center [769, 341] width 516 height 30
type input "2026-02-02"
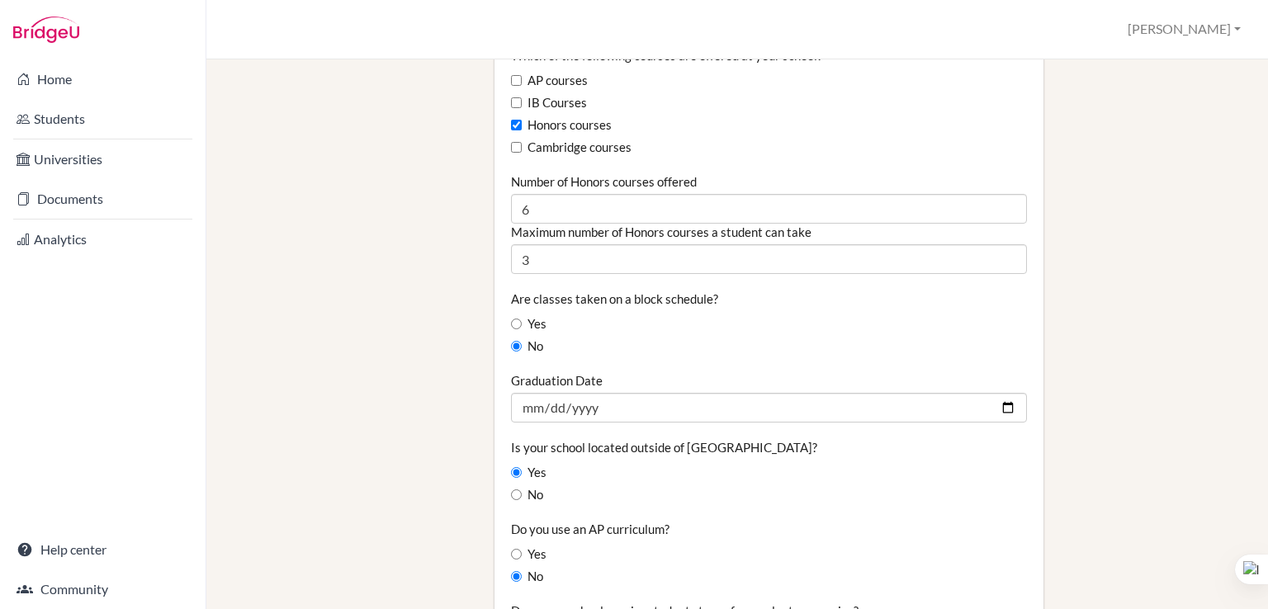
scroll to position [1089, 0]
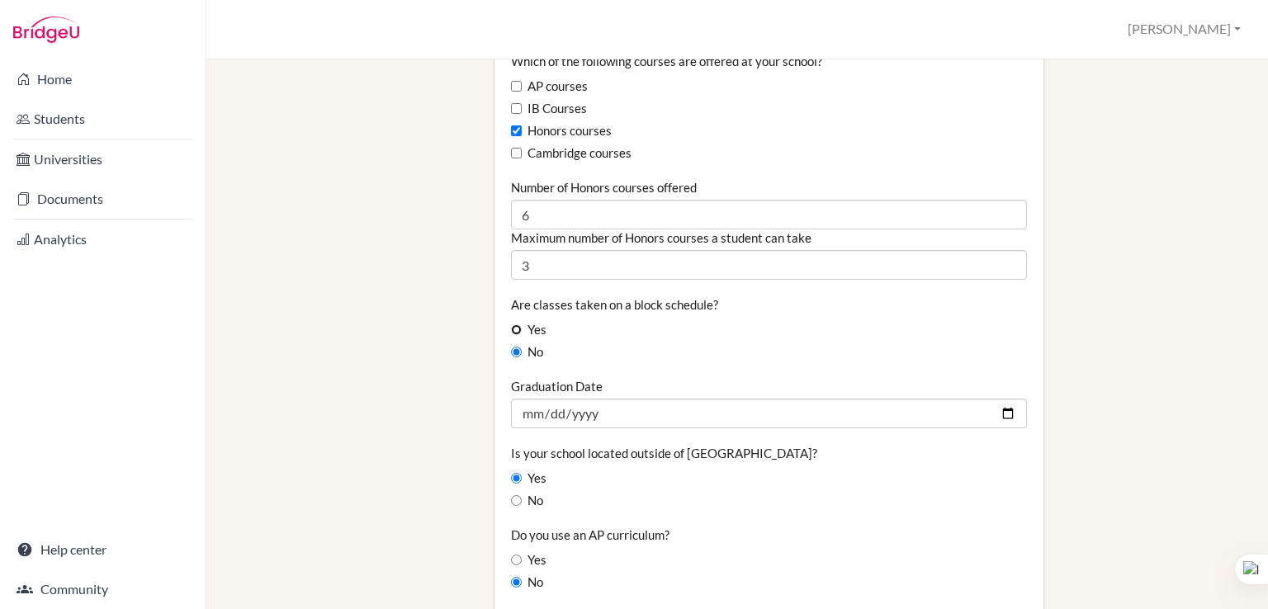
click at [511, 325] on input "Yes" at bounding box center [516, 330] width 11 height 11
radio input "true"
drag, startPoint x: 614, startPoint y: 107, endPoint x: 528, endPoint y: 108, distance: 85.9
click at [528, 122] on div "Honors courses" at bounding box center [769, 131] width 516 height 18
copy label "Honors courses"
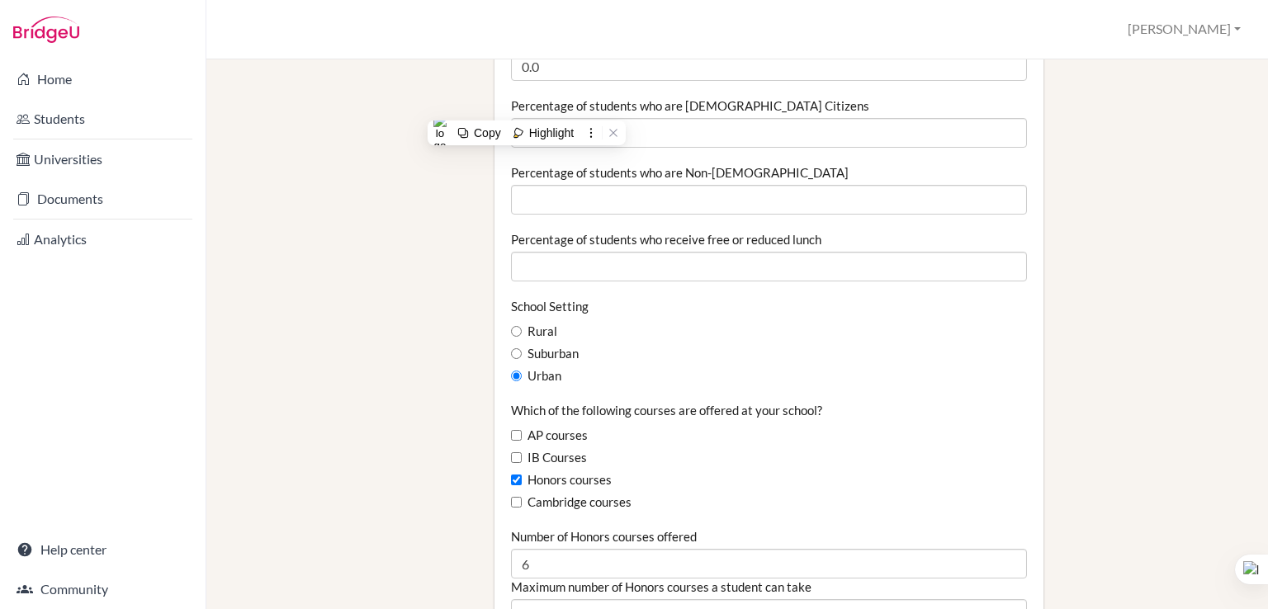
scroll to position [738, 0]
click at [694, 473] on div "Honors courses" at bounding box center [769, 482] width 516 height 18
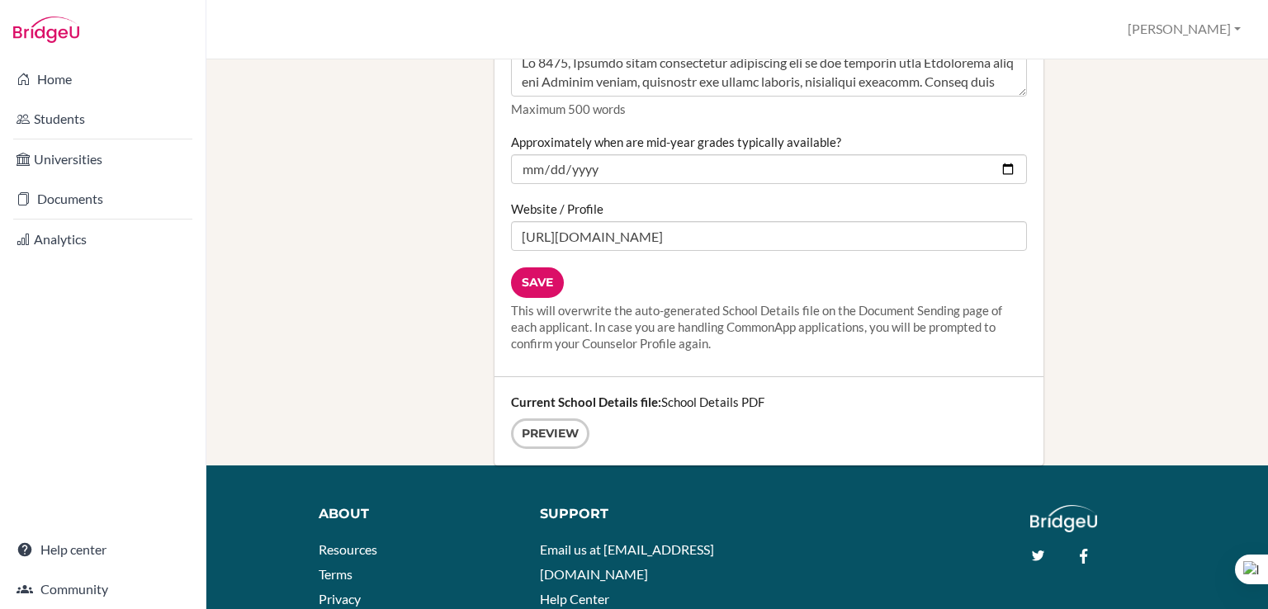
scroll to position [2202, 0]
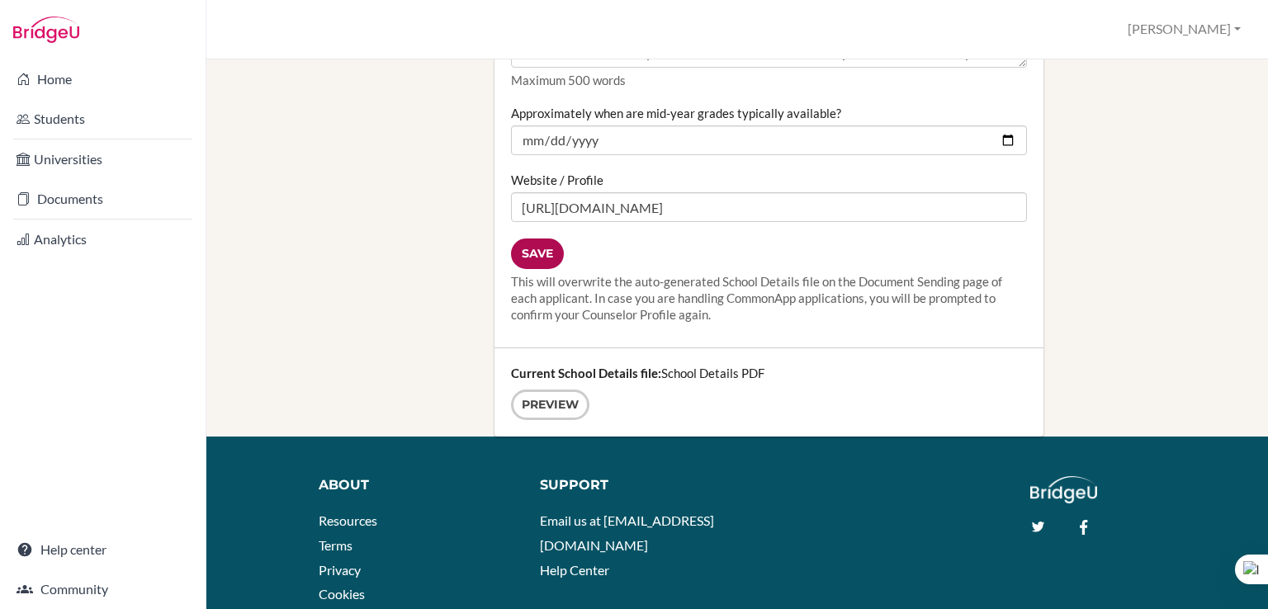
click at [551, 239] on input "Save" at bounding box center [537, 254] width 53 height 31
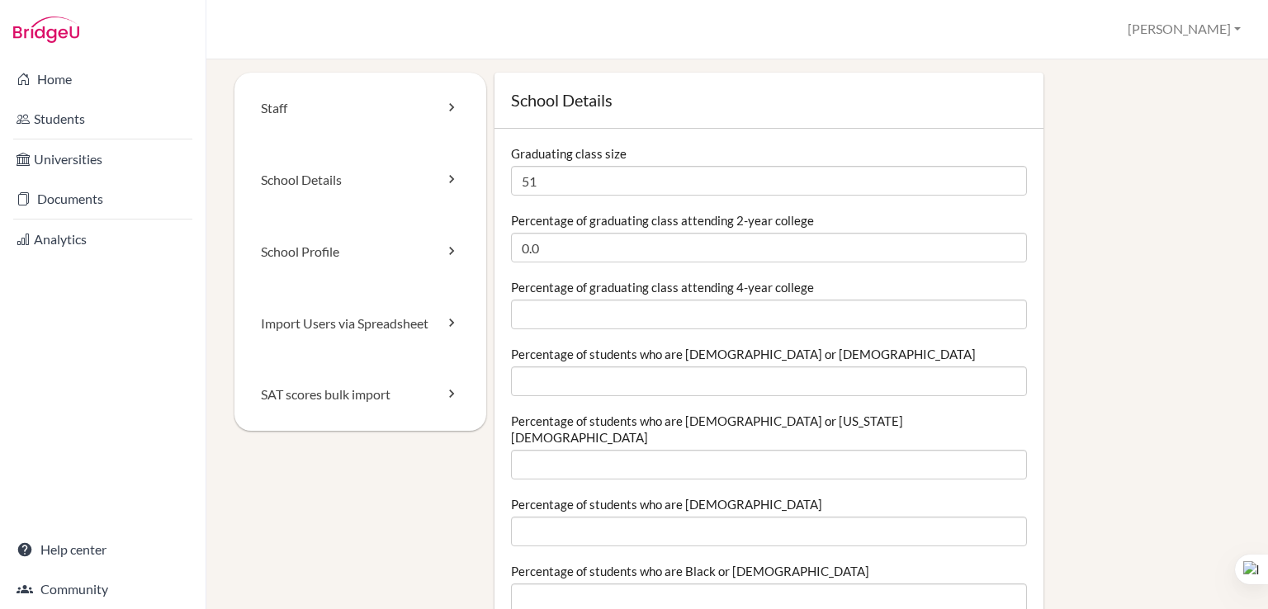
scroll to position [7, 0]
click at [357, 185] on link "School Details" at bounding box center [361, 181] width 252 height 72
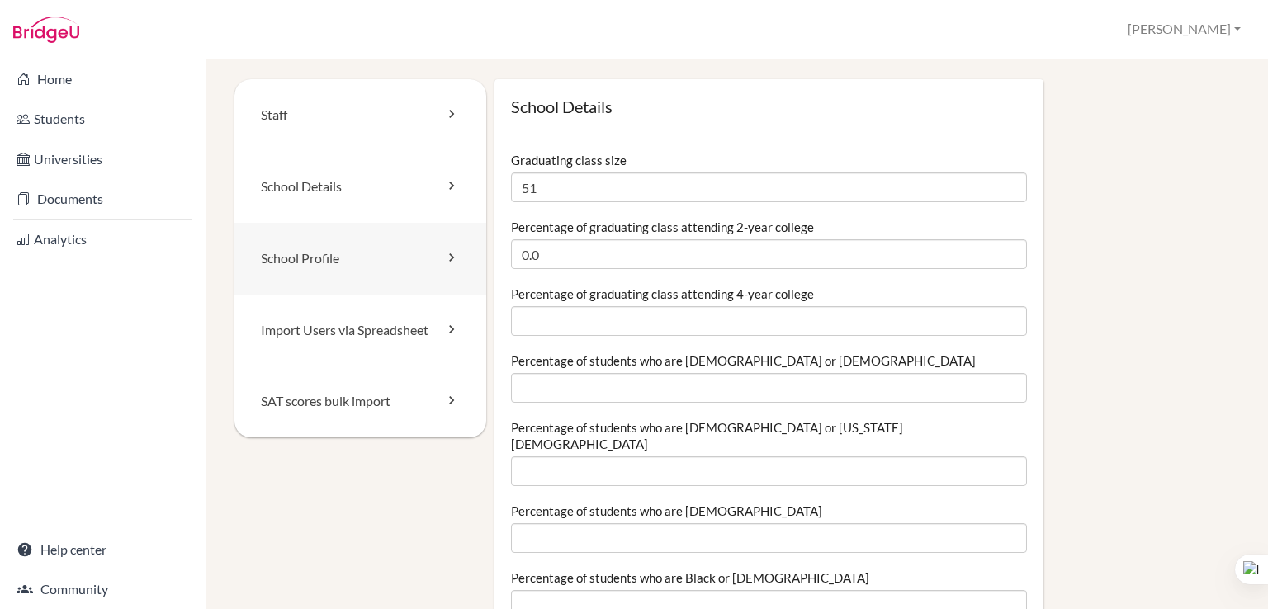
click at [347, 266] on link "School Profile" at bounding box center [361, 259] width 252 height 72
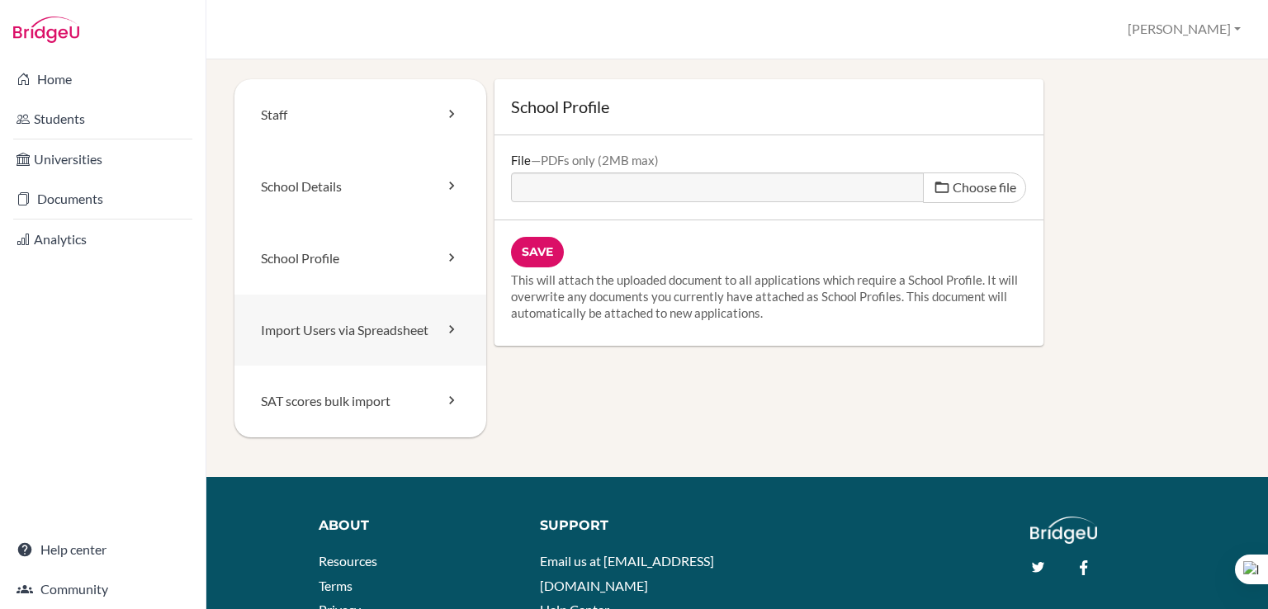
drag, startPoint x: 0, startPoint y: 0, endPoint x: 333, endPoint y: 331, distance: 469.5
click at [333, 331] on link "Import Users via Spreadsheet" at bounding box center [361, 331] width 252 height 72
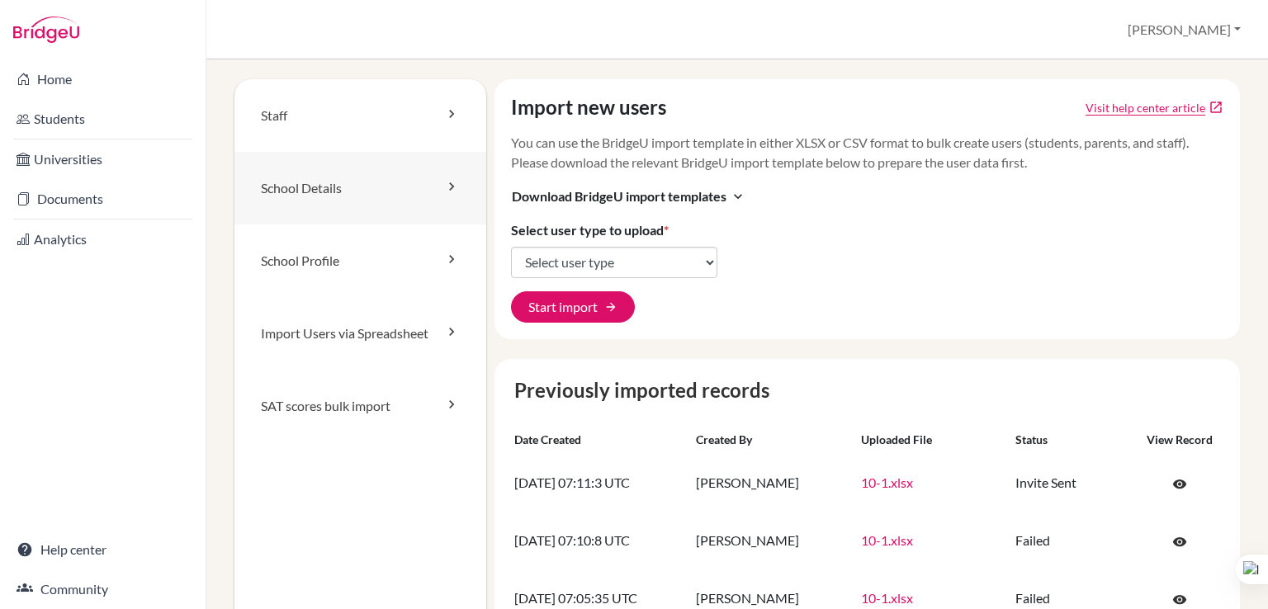
click at [315, 197] on link "School Details" at bounding box center [361, 188] width 252 height 73
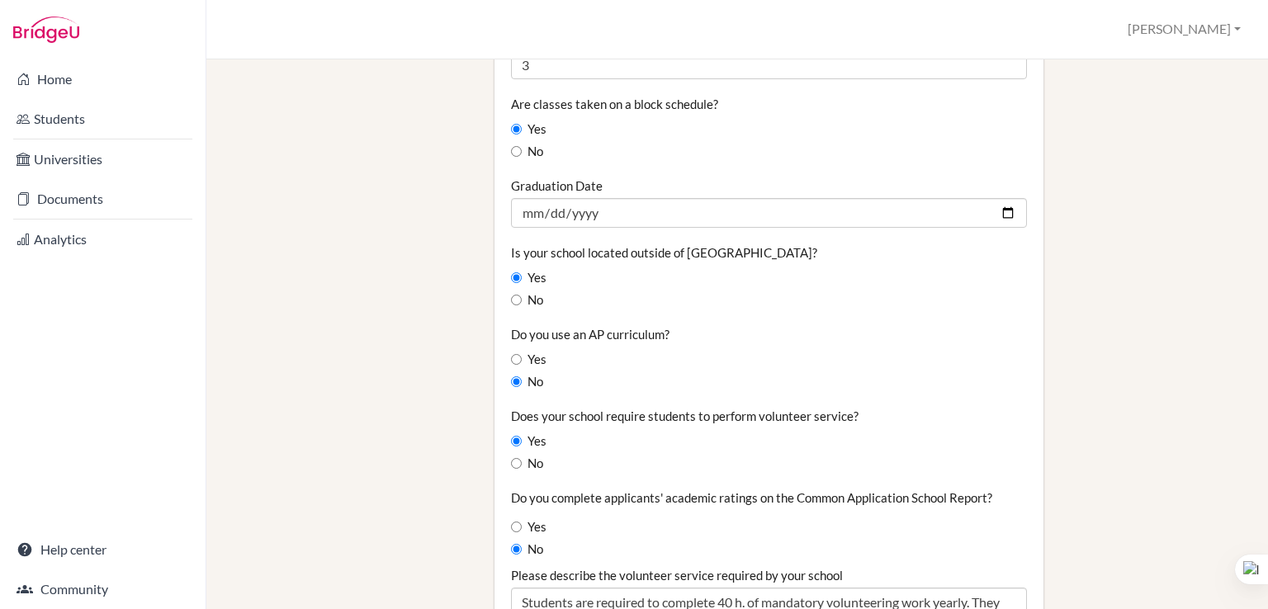
scroll to position [1292, 0]
click at [511, 520] on input "Yes" at bounding box center [516, 525] width 11 height 11
radio input "true"
click at [517, 543] on input "No" at bounding box center [516, 548] width 11 height 11
radio input "true"
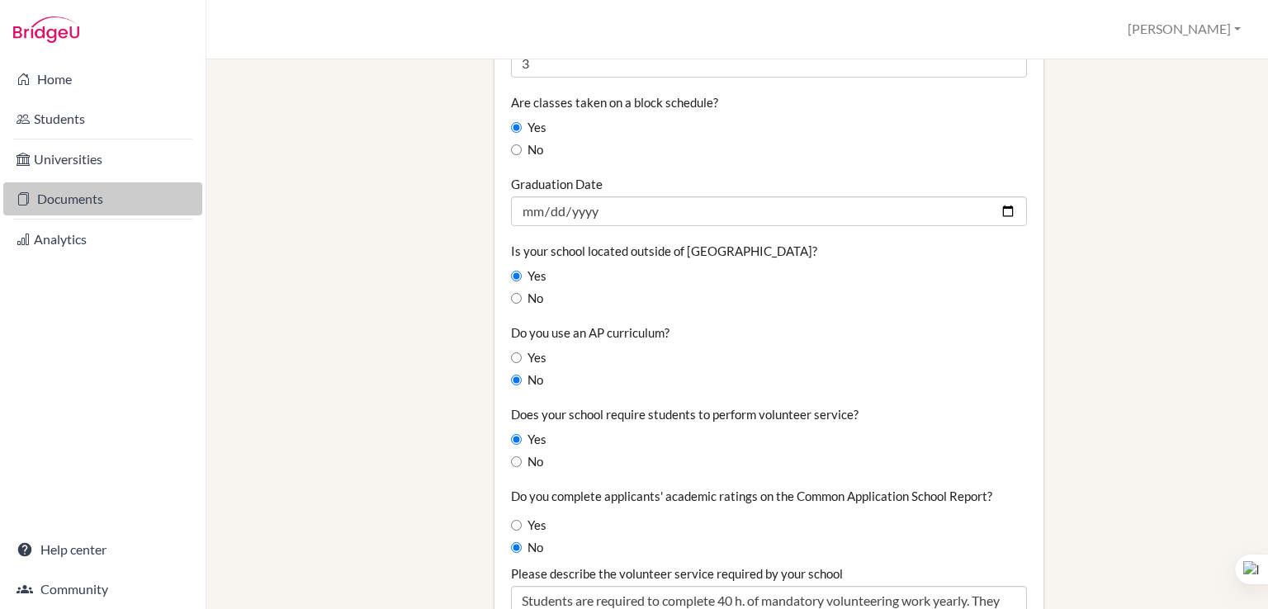
click at [61, 196] on link "Documents" at bounding box center [102, 198] width 199 height 33
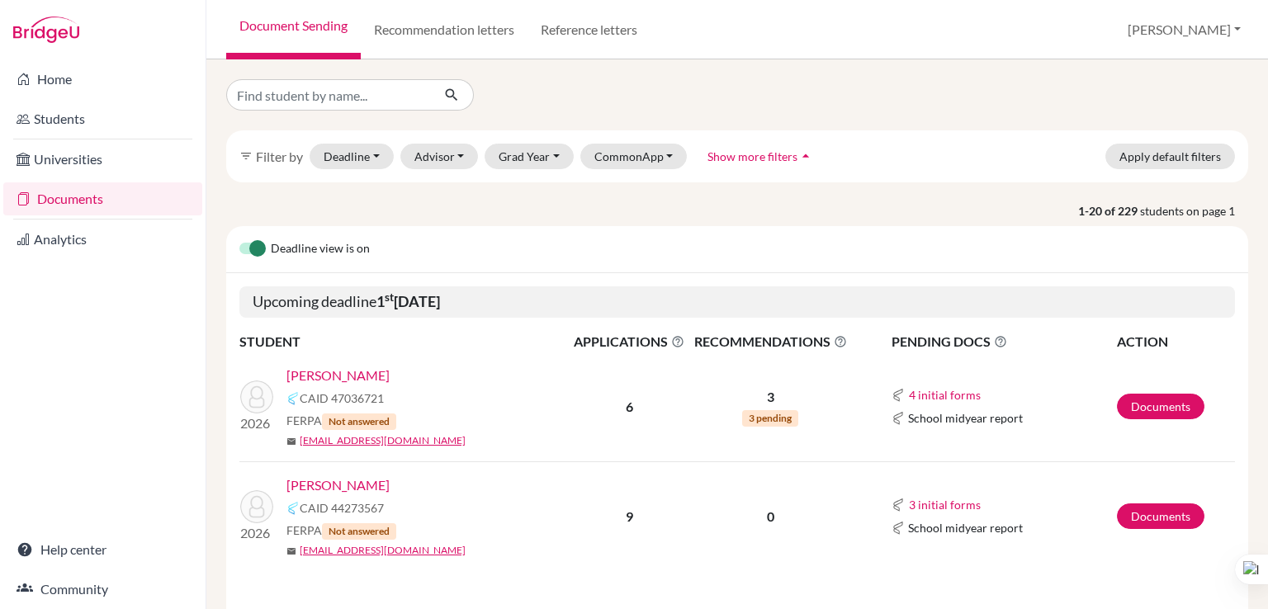
click at [321, 373] on link "Atoyan, Davit" at bounding box center [338, 376] width 103 height 20
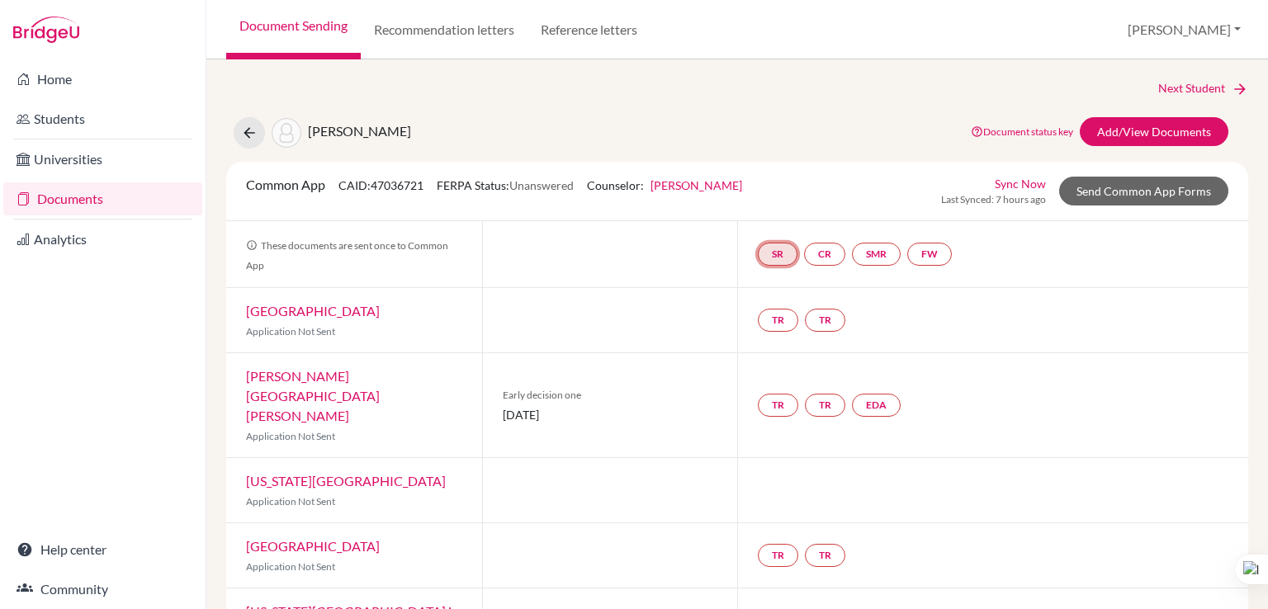
click at [780, 258] on link "SR" at bounding box center [778, 254] width 40 height 23
click at [775, 206] on div "School report Incomplete" at bounding box center [778, 213] width 77 height 32
click at [775, 207] on link "School report" at bounding box center [778, 205] width 70 height 14
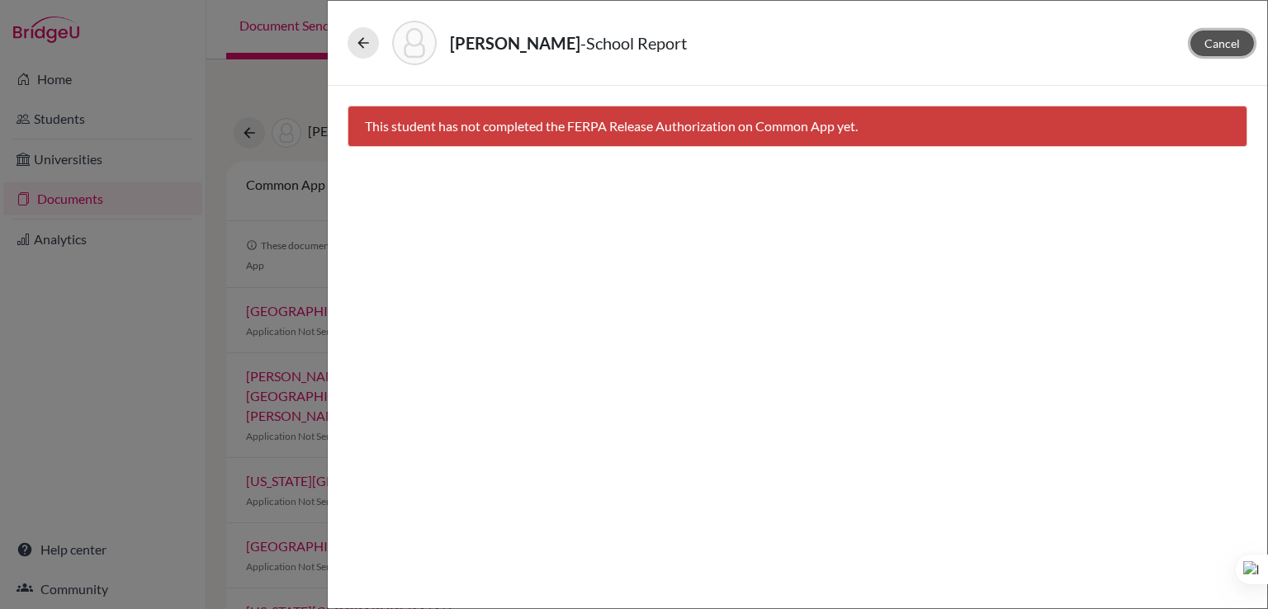
click at [1207, 44] on span "Cancel" at bounding box center [1223, 43] width 36 height 14
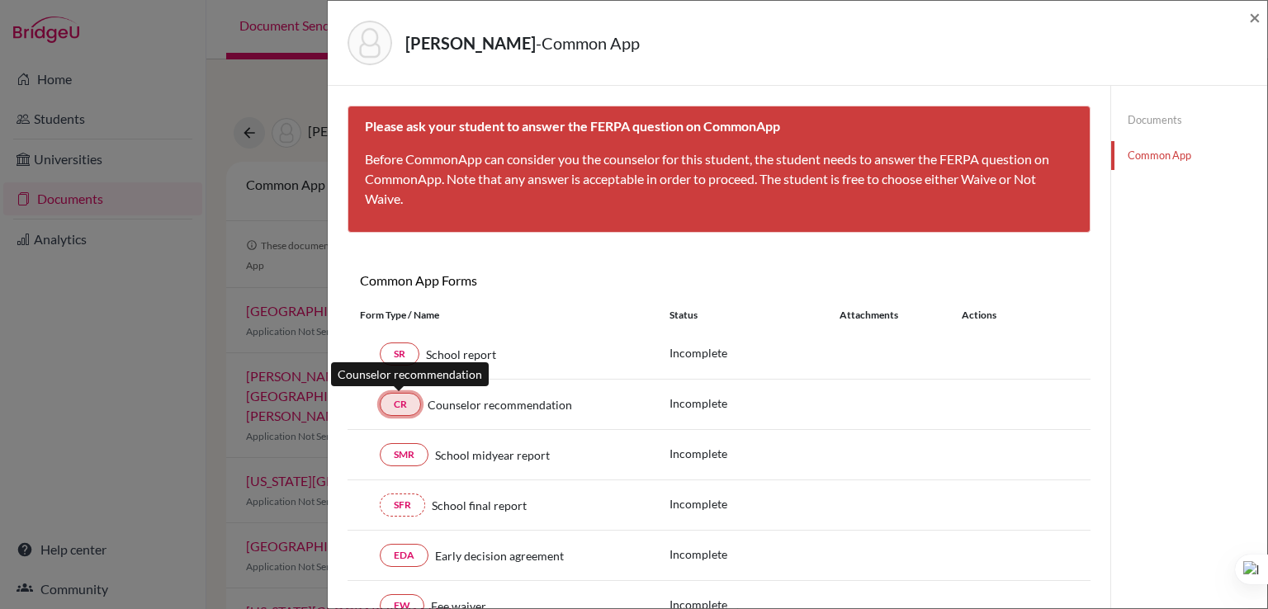
click at [396, 405] on link "CR" at bounding box center [400, 404] width 41 height 23
click at [410, 400] on link "CR" at bounding box center [400, 404] width 41 height 23
click at [410, 403] on link "CR" at bounding box center [400, 404] width 41 height 23
click at [884, 157] on p "Before CommonApp can consider you the counselor for this student, the student n…" at bounding box center [719, 178] width 709 height 59
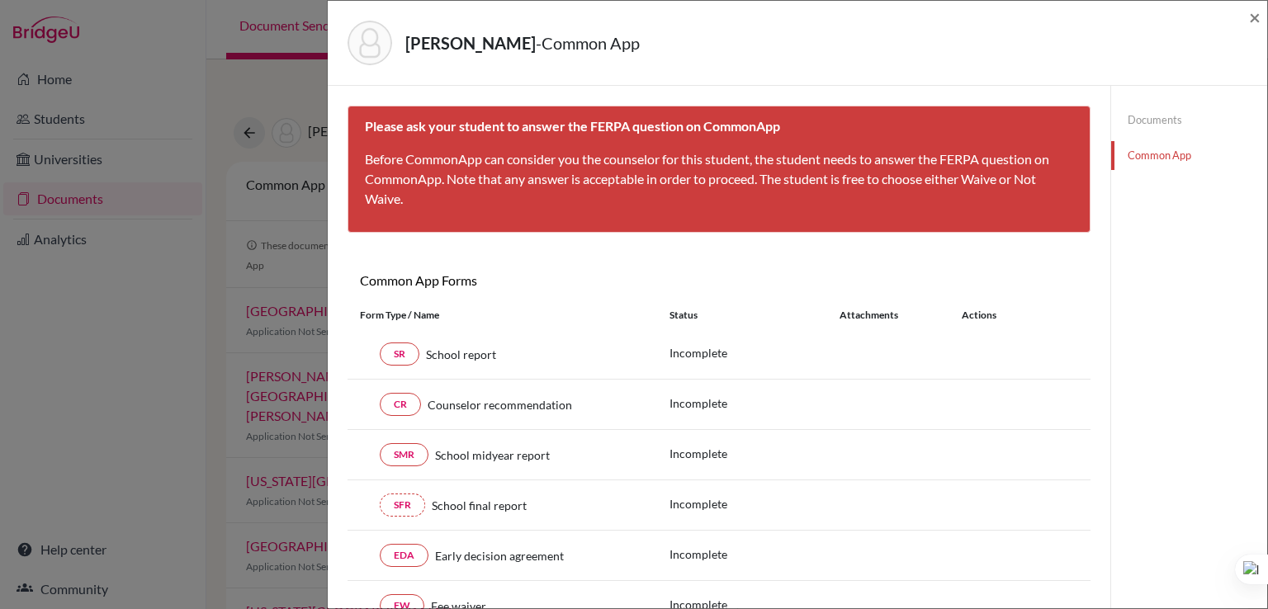
click at [835, 220] on div "Please ask your student to answer the FERPA question on CommonApp Before Common…" at bounding box center [719, 169] width 743 height 127
click at [520, 237] on div "× Please ask your student to answer the FERPA question on CommonApp Before Comm…" at bounding box center [719, 419] width 743 height 627
click at [1250, 18] on span "×" at bounding box center [1255, 17] width 12 height 24
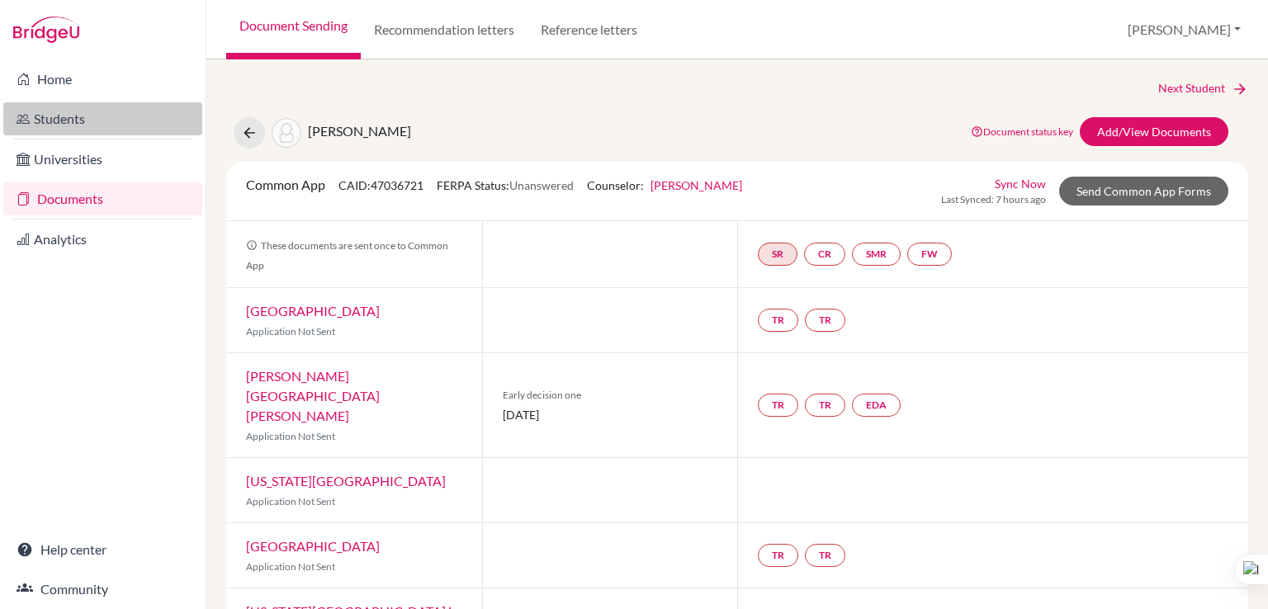
click at [59, 112] on link "Students" at bounding box center [102, 118] width 199 height 33
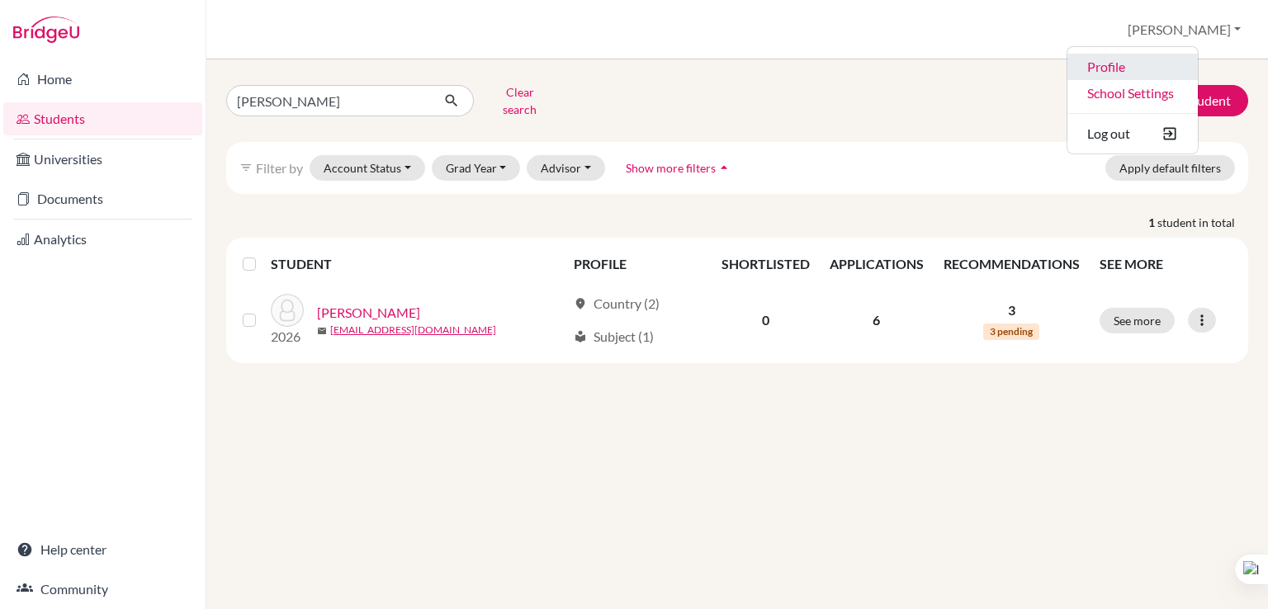
click at [1173, 73] on link "Profile" at bounding box center [1133, 67] width 130 height 26
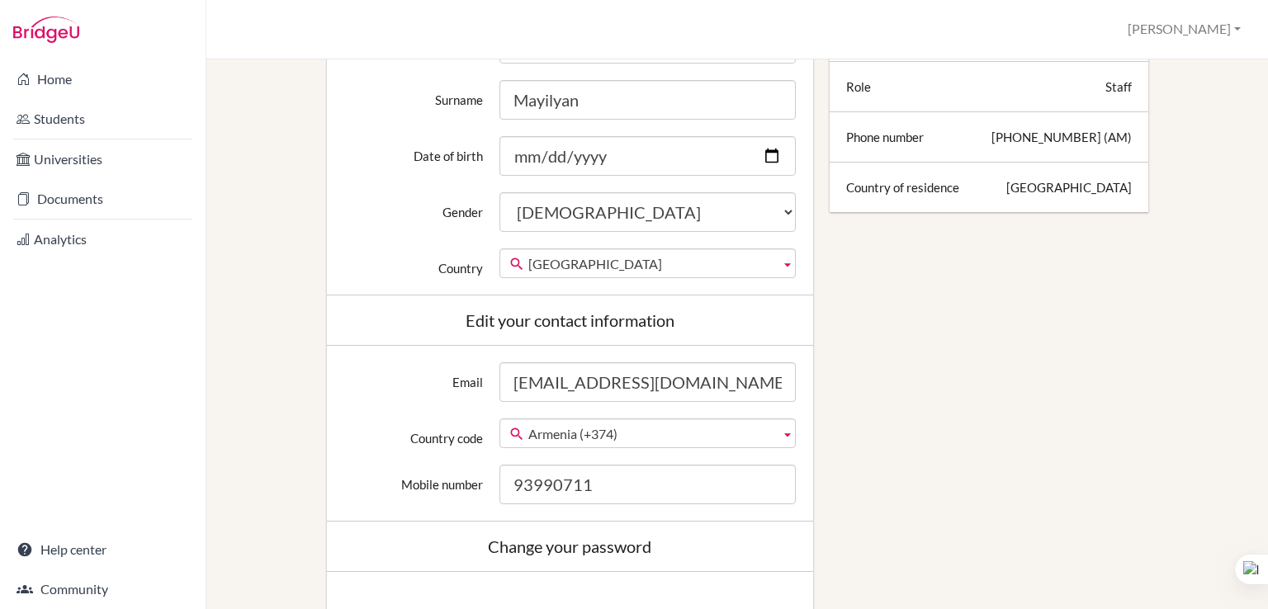
scroll to position [380, 0]
click at [771, 151] on input "Date of birth" at bounding box center [648, 155] width 296 height 40
click at [864, 315] on div "Edit profile Change your profile pic Choose file Edit your details First name […" at bounding box center [738, 377] width 1006 height 1292
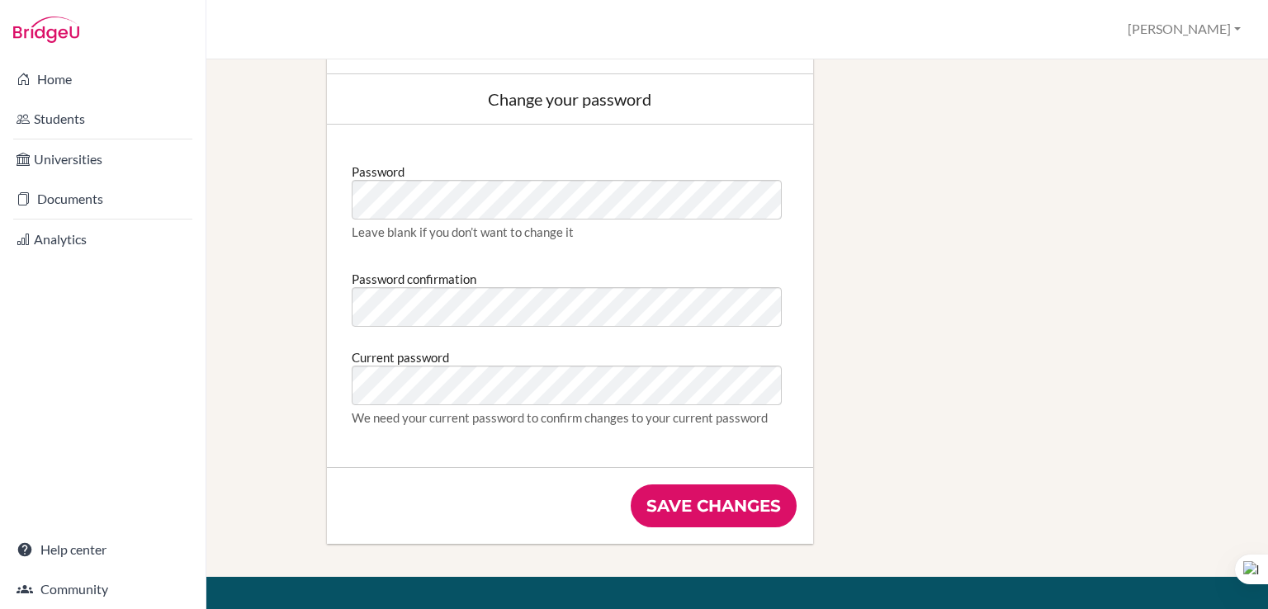
scroll to position [951, 0]
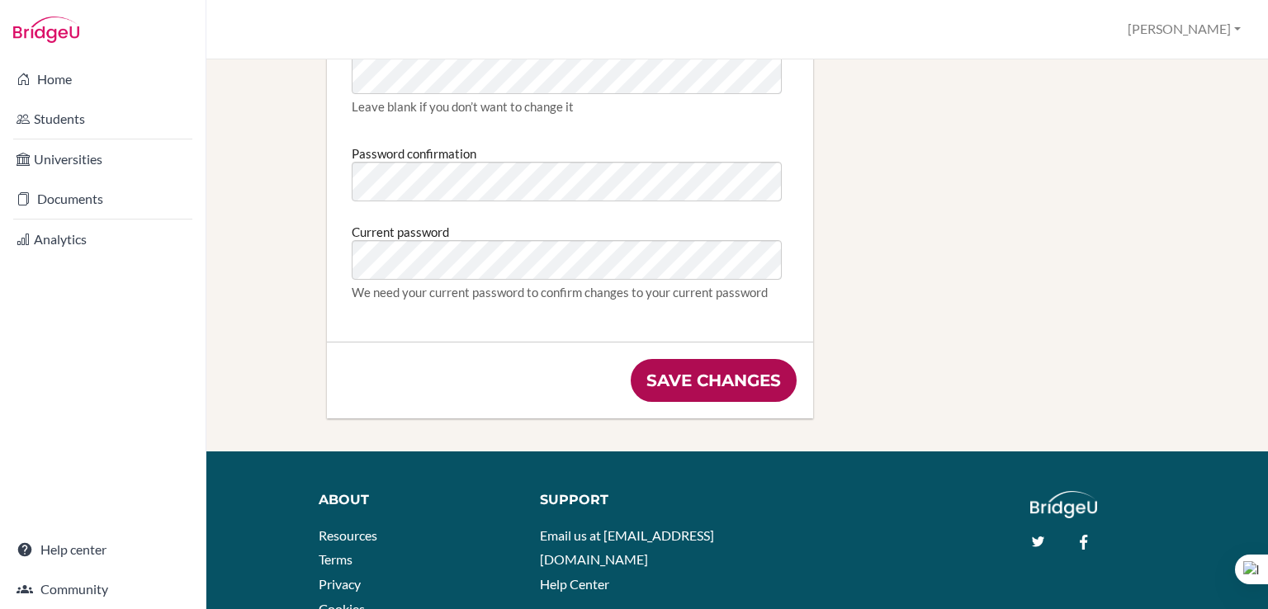
click at [695, 365] on input "Save changes" at bounding box center [714, 380] width 166 height 43
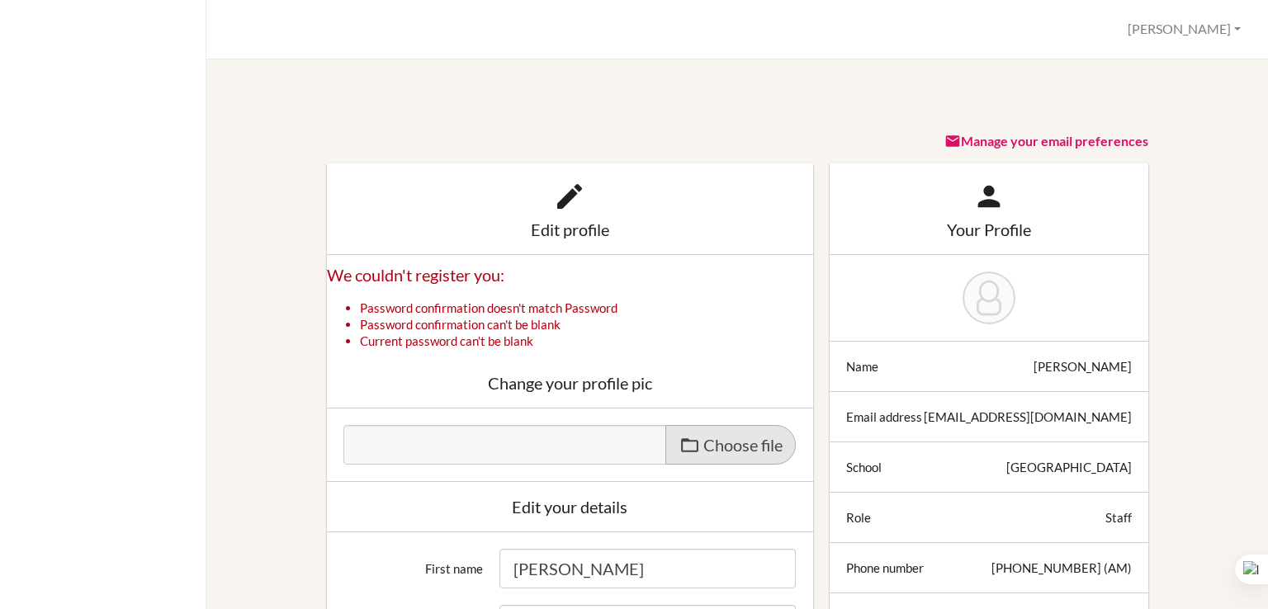
click at [704, 451] on span "Choose file" at bounding box center [743, 445] width 79 height 20
click at [596, 444] on input "Choose file" at bounding box center [470, 434] width 253 height 19
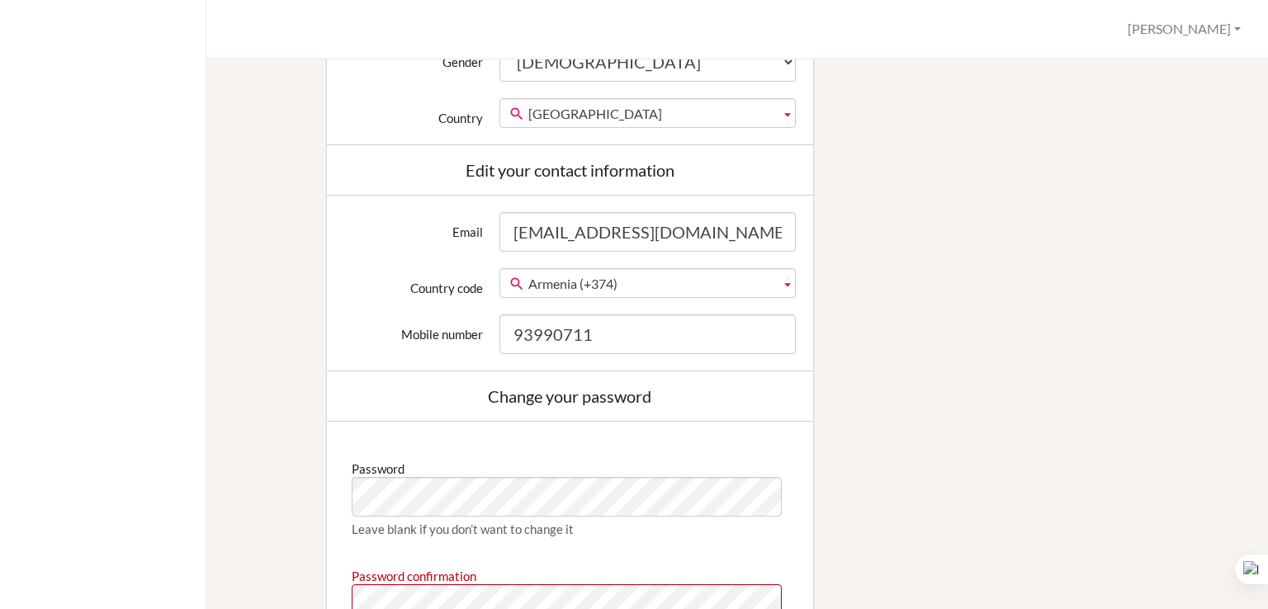
scroll to position [865, 0]
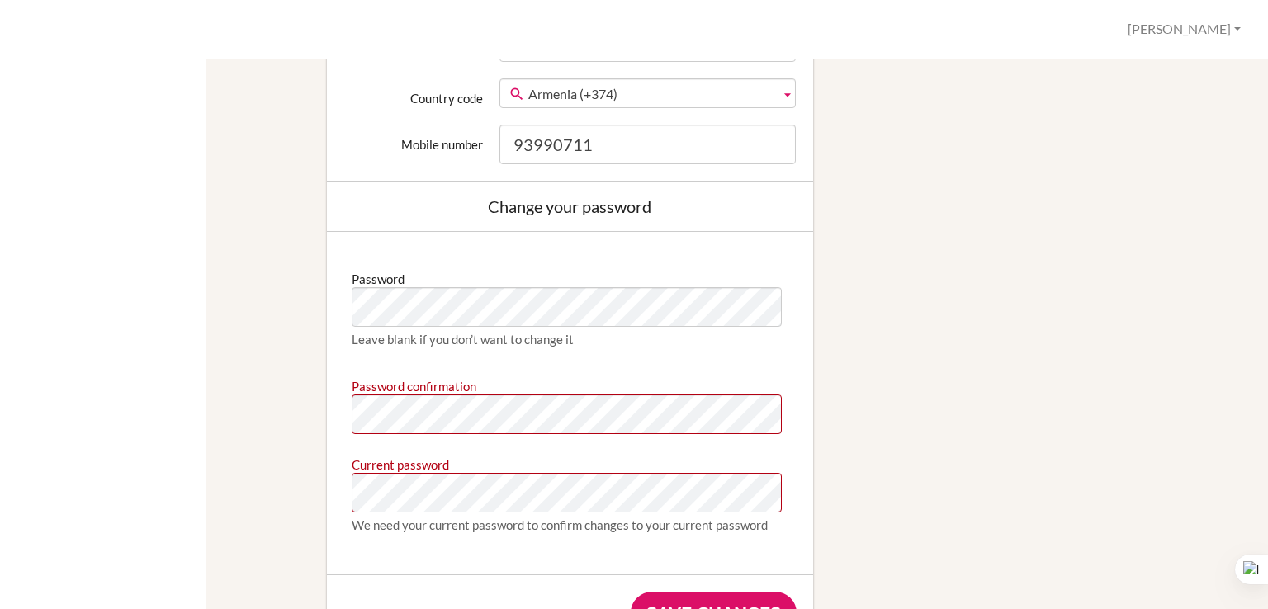
click at [379, 357] on div "Password Leave blank if you don’t want to change it Password confirmation Curre…" at bounding box center [570, 404] width 453 height 310
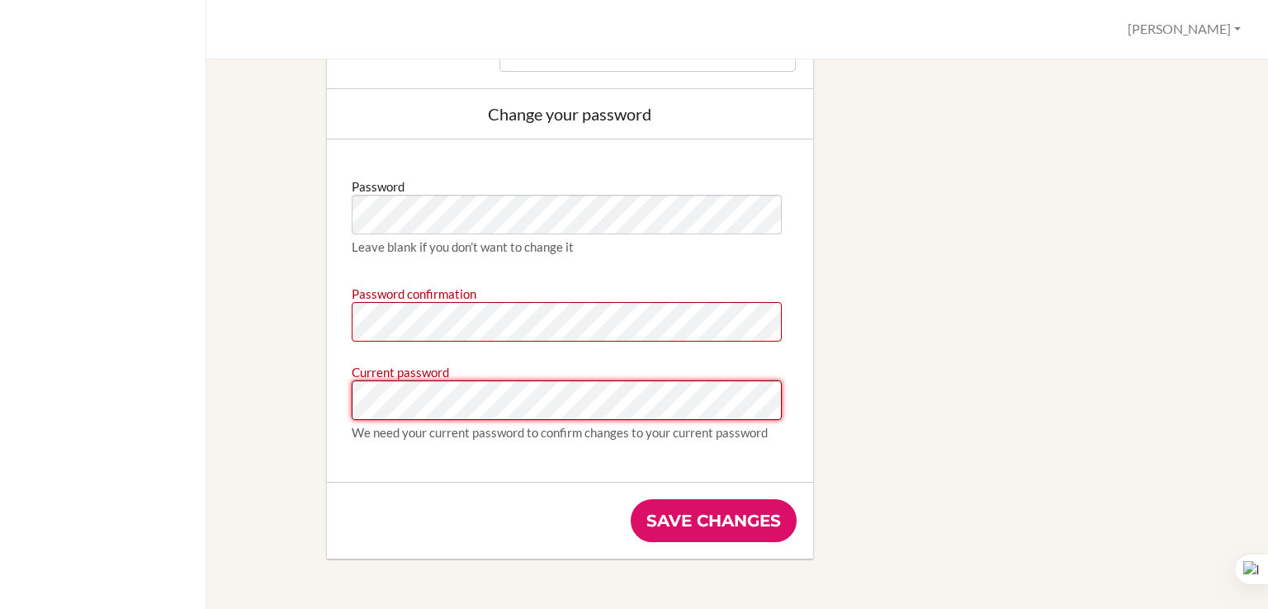
scroll to position [958, 0]
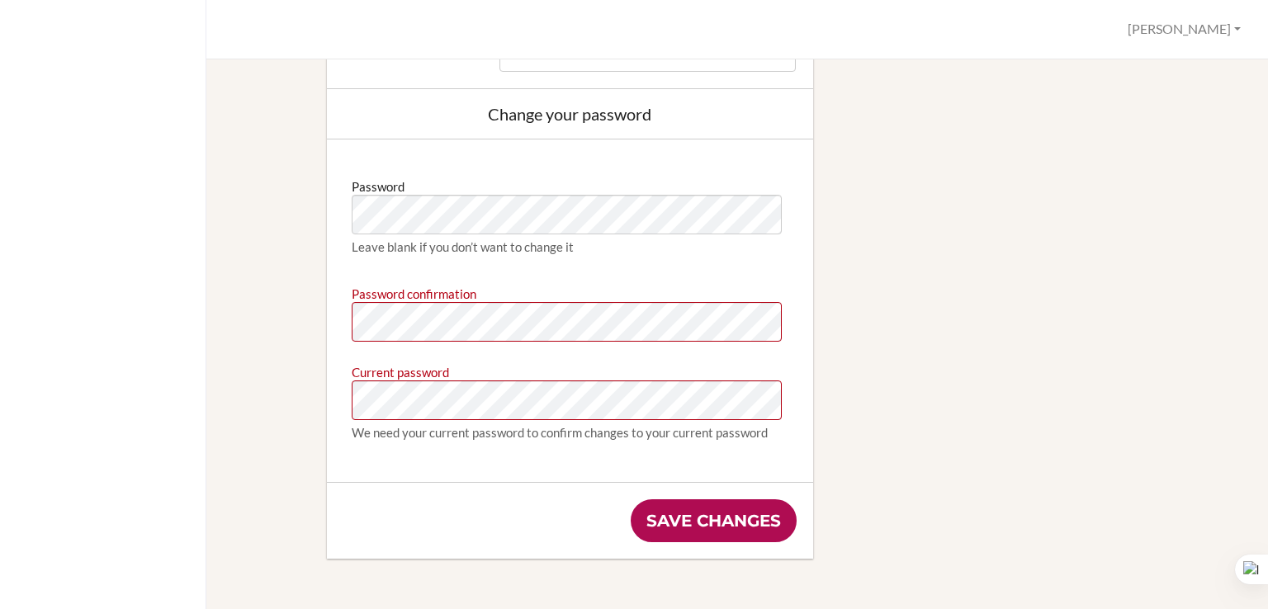
click at [707, 520] on input "Save changes" at bounding box center [714, 521] width 166 height 43
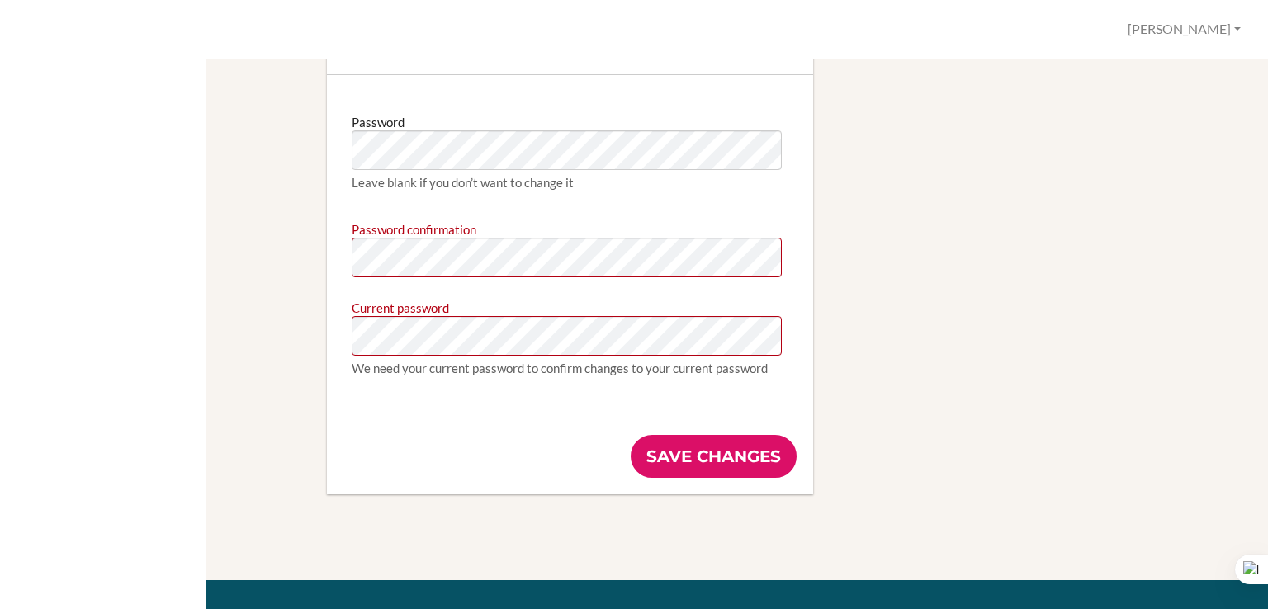
scroll to position [1023, 0]
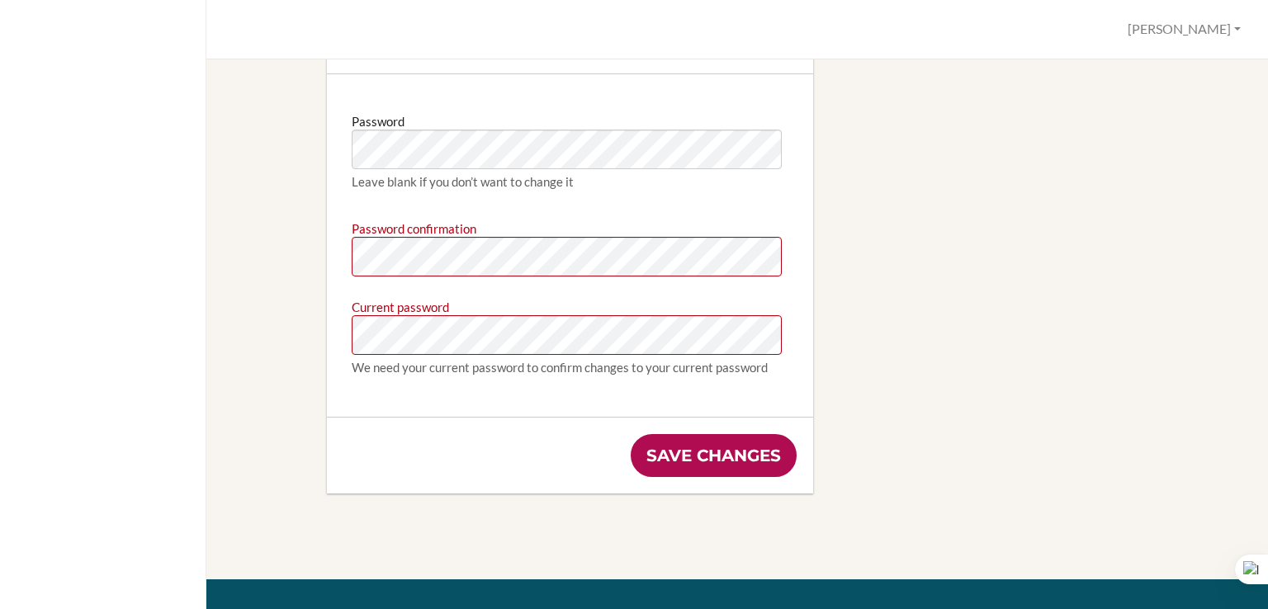
click at [659, 456] on input "Save changes" at bounding box center [714, 455] width 166 height 43
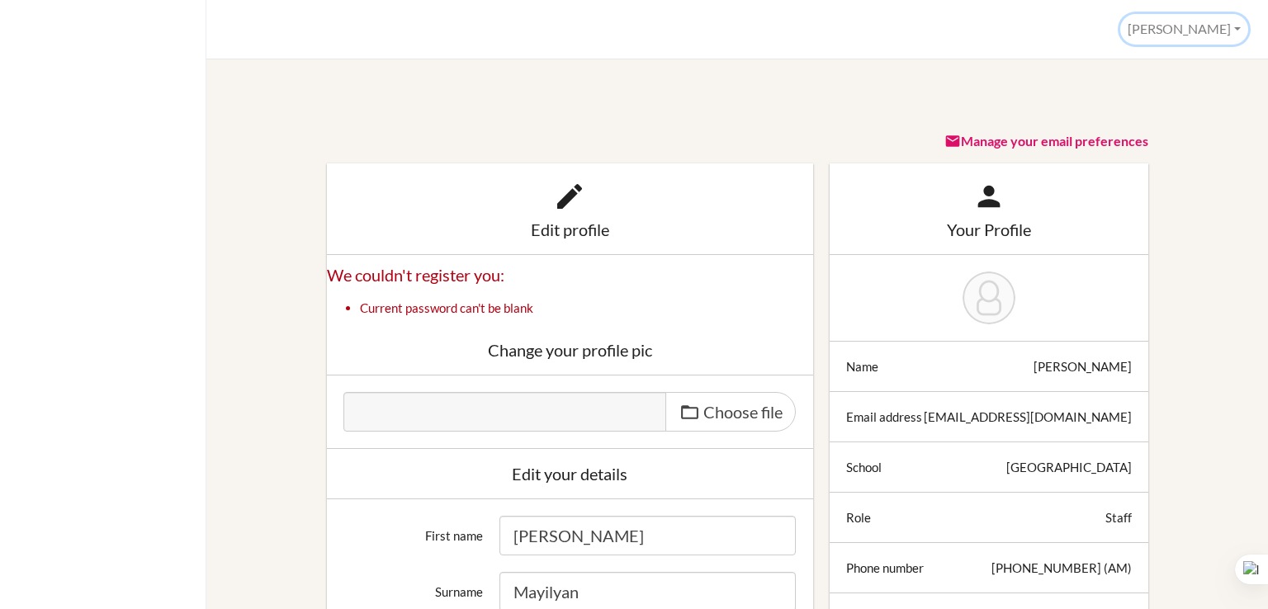
click at [1205, 31] on button "[PERSON_NAME]" at bounding box center [1185, 29] width 128 height 31
click at [1166, 69] on link "Profile" at bounding box center [1182, 67] width 130 height 26
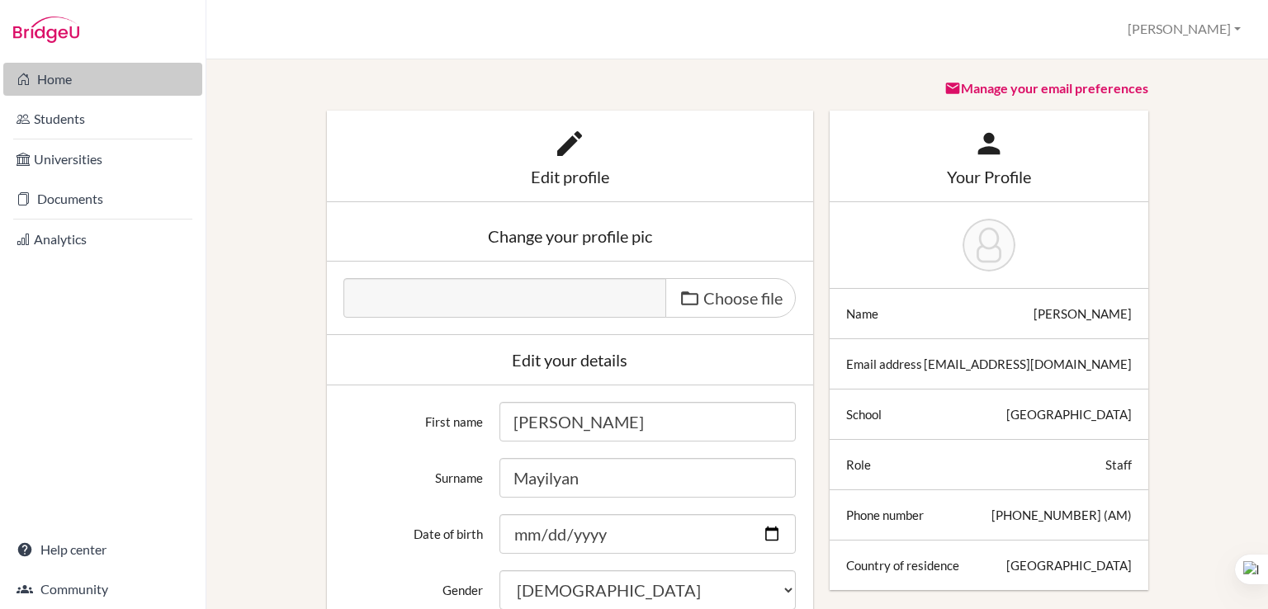
click at [59, 78] on link "Home" at bounding box center [102, 79] width 199 height 33
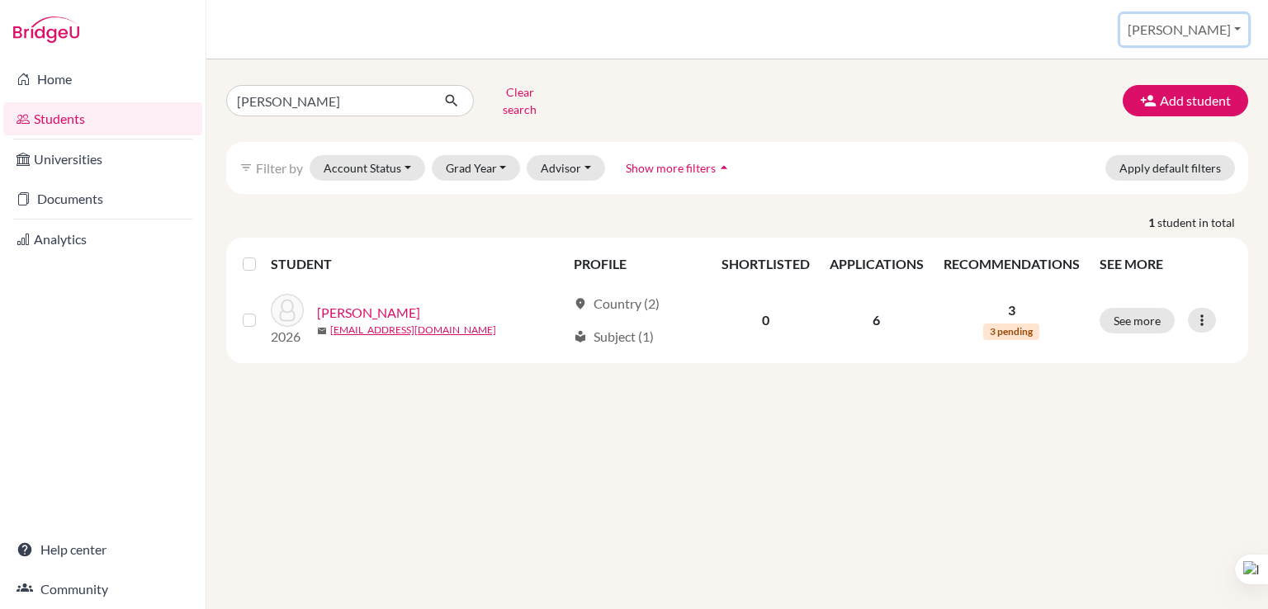
click at [1200, 34] on button "[PERSON_NAME]" at bounding box center [1185, 29] width 128 height 31
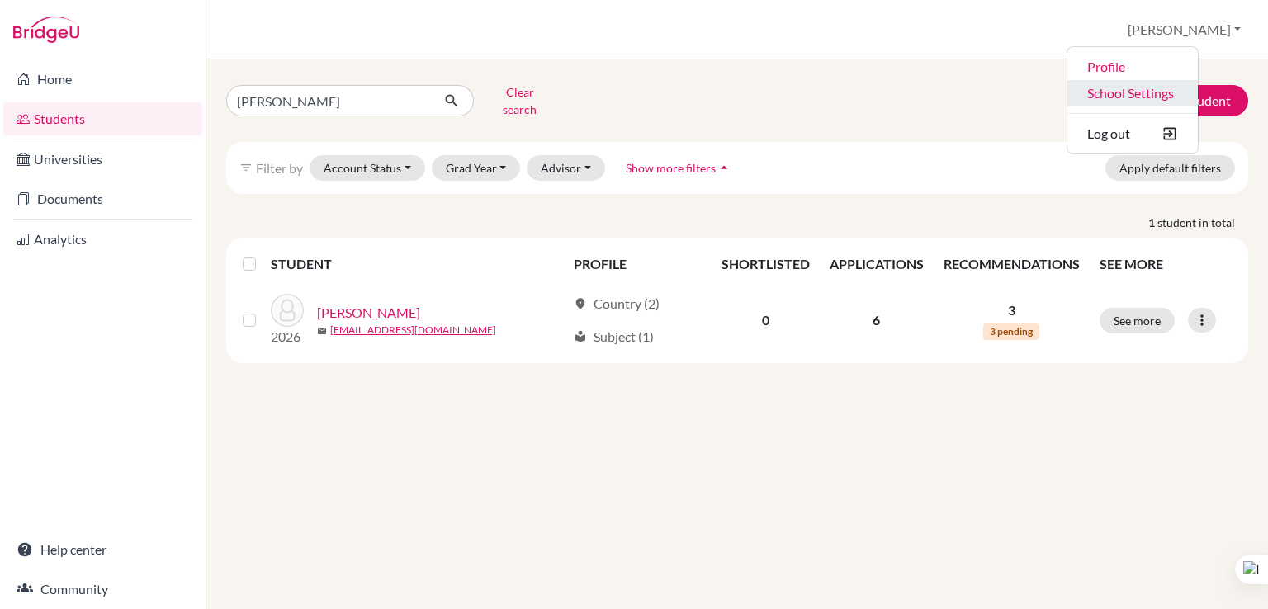
click at [1153, 99] on link "School Settings" at bounding box center [1133, 93] width 130 height 26
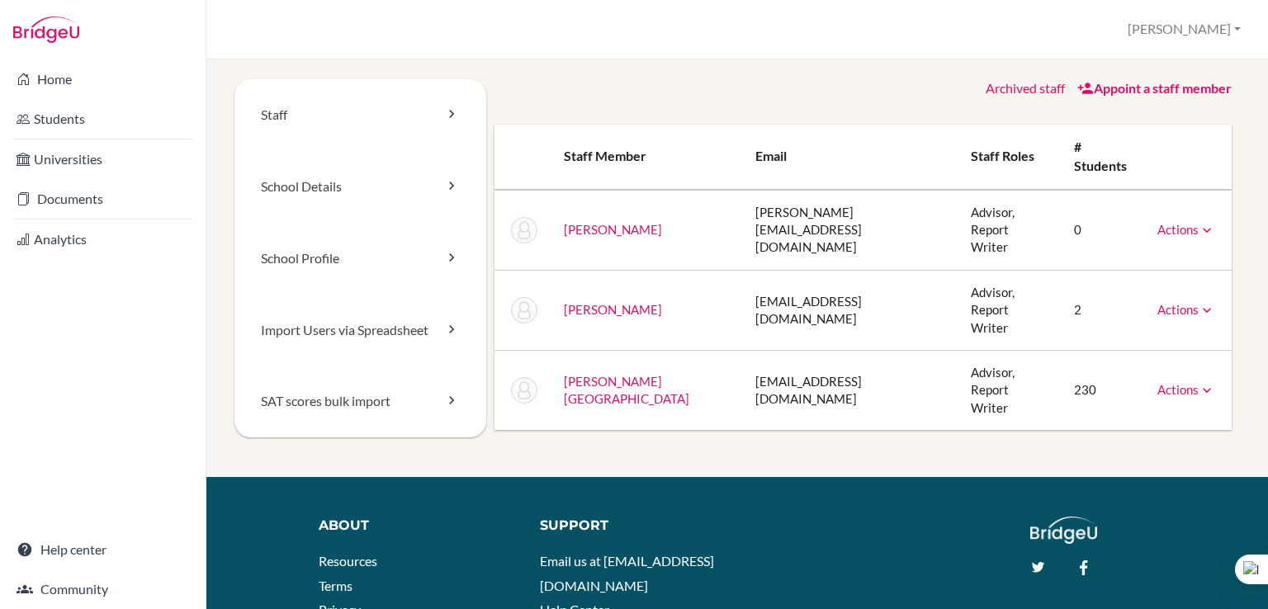
click at [1169, 302] on link "Actions" at bounding box center [1187, 309] width 58 height 15
click at [1116, 373] on link "Archive" at bounding box center [1144, 385] width 140 height 24
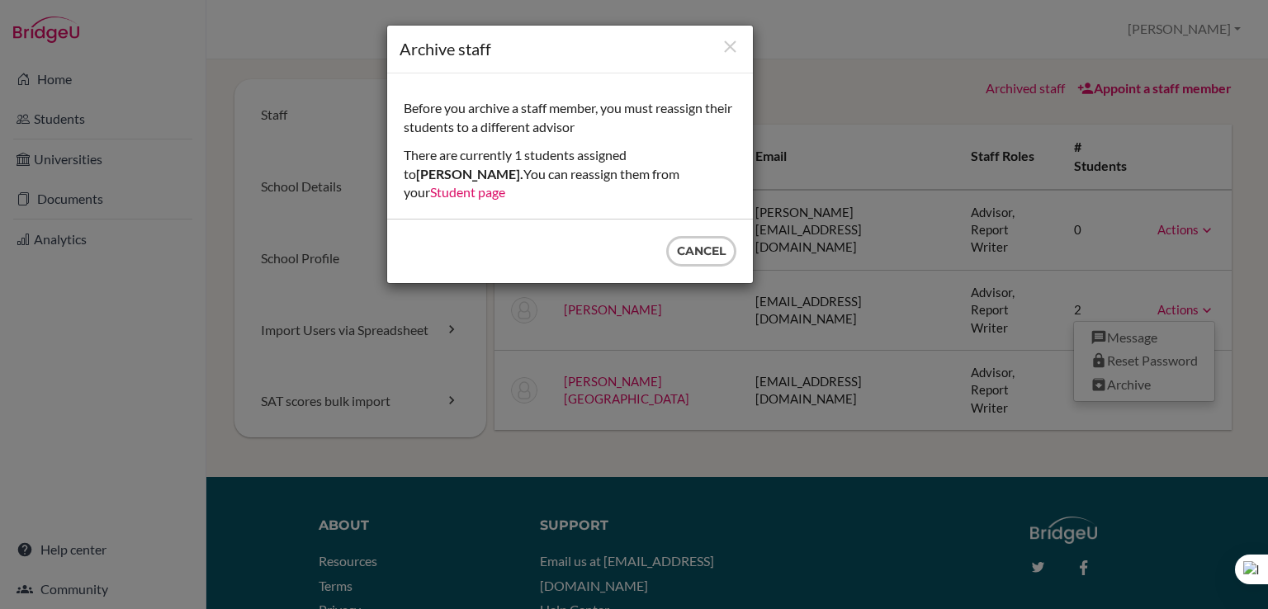
click at [505, 184] on link "Student page" at bounding box center [467, 192] width 75 height 16
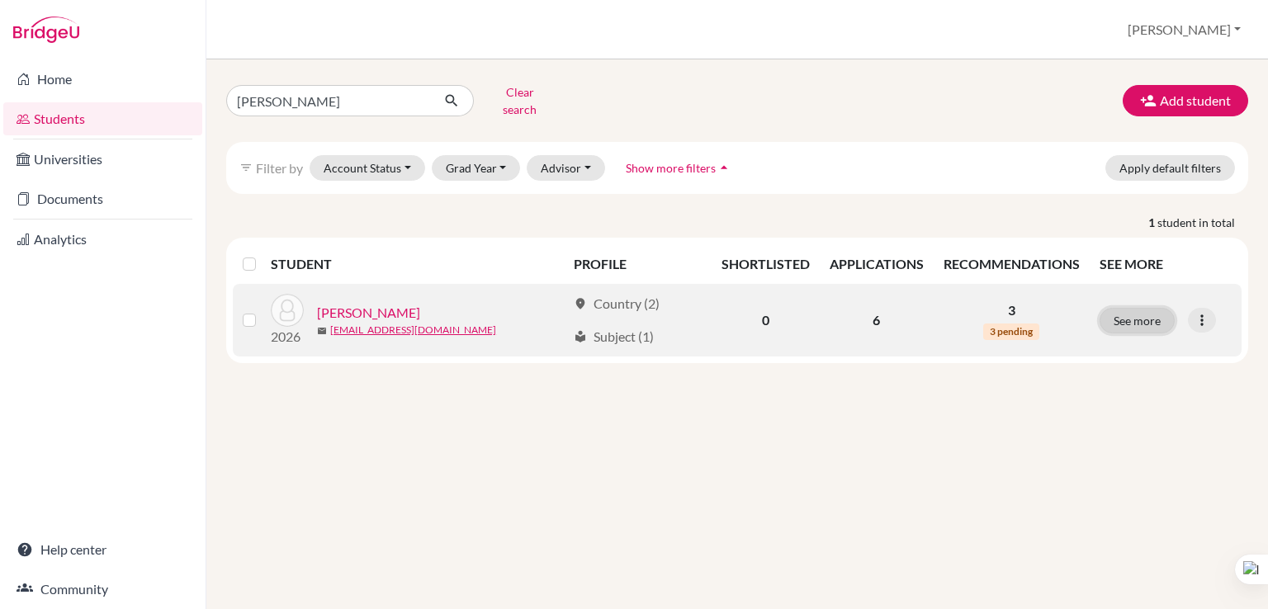
click at [1148, 308] on button "See more" at bounding box center [1137, 321] width 75 height 26
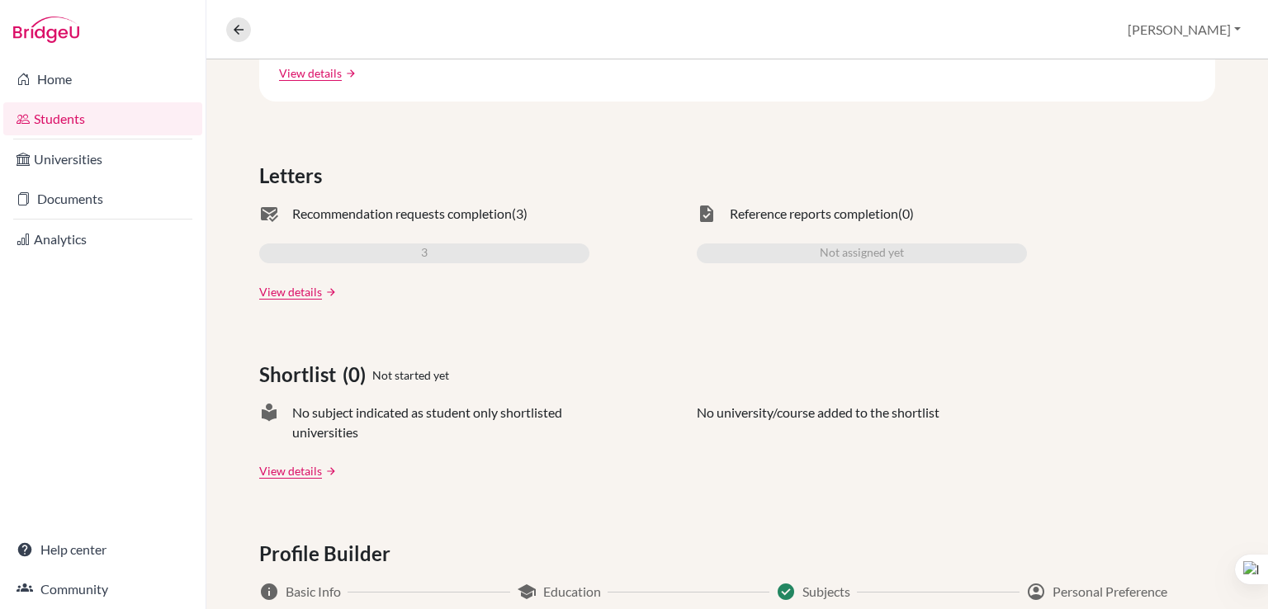
scroll to position [611, 0]
